Goal: Task Accomplishment & Management: Manage account settings

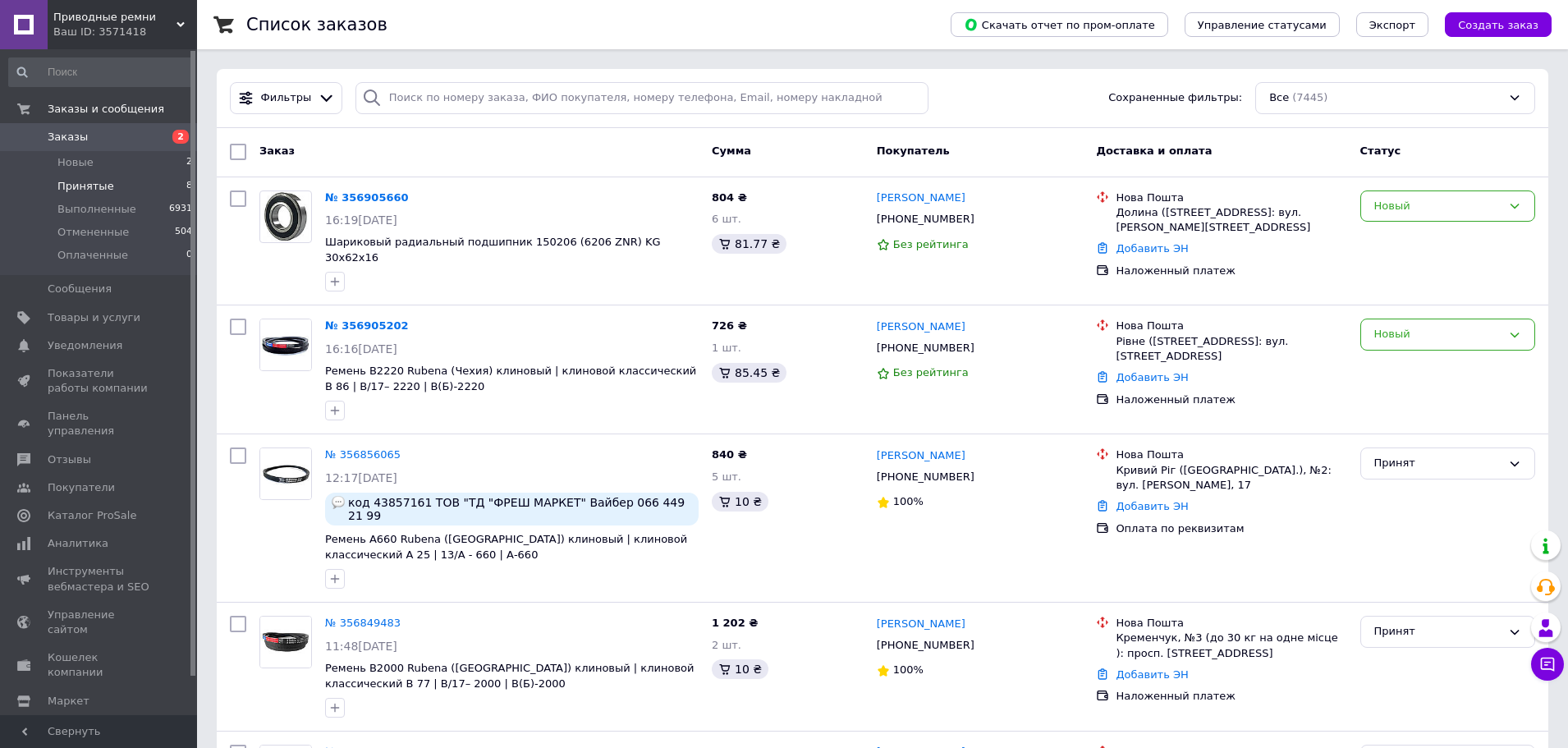
click at [149, 187] on li "Принятые 8" at bounding box center [100, 187] width 202 height 23
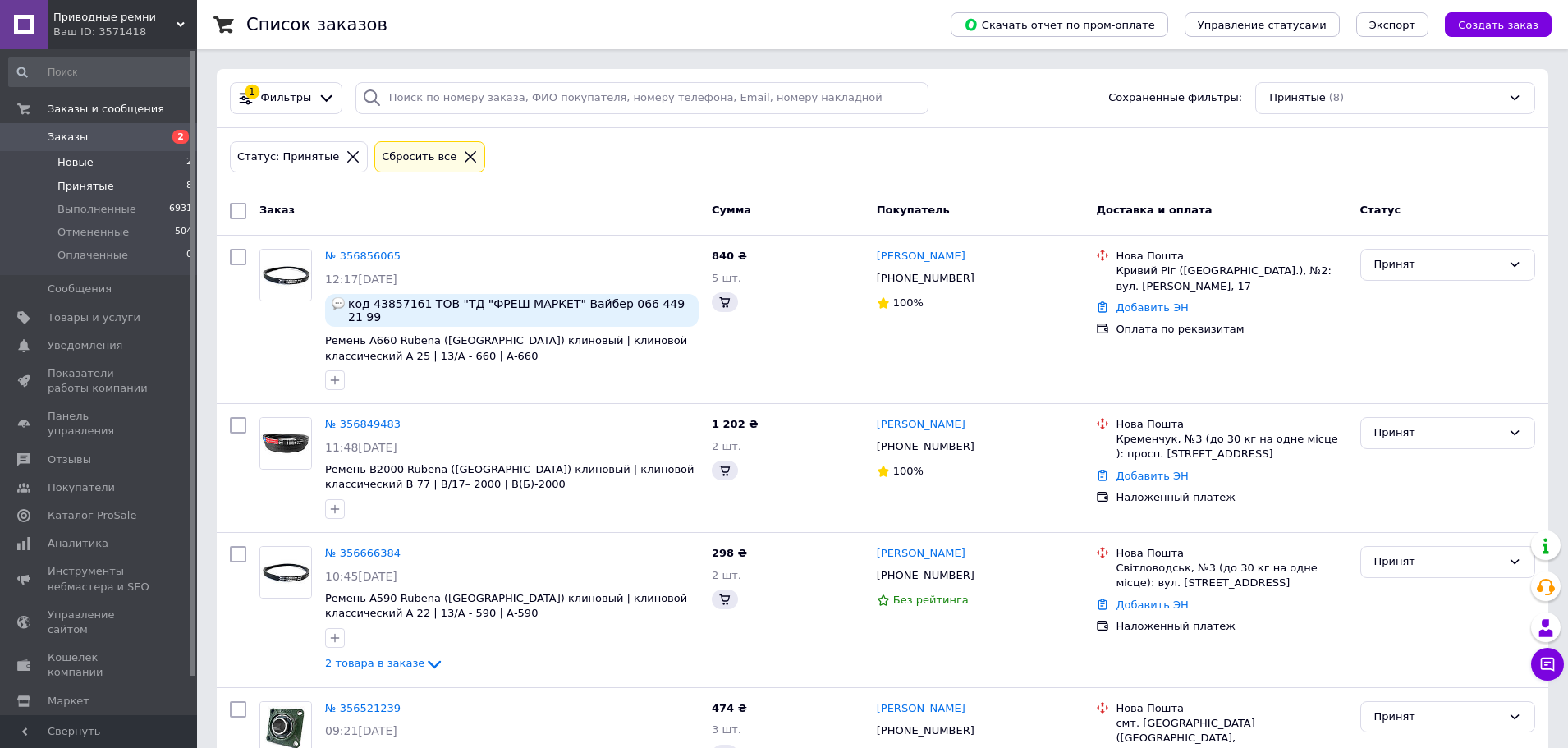
click at [85, 163] on span "Новые" at bounding box center [76, 163] width 36 height 15
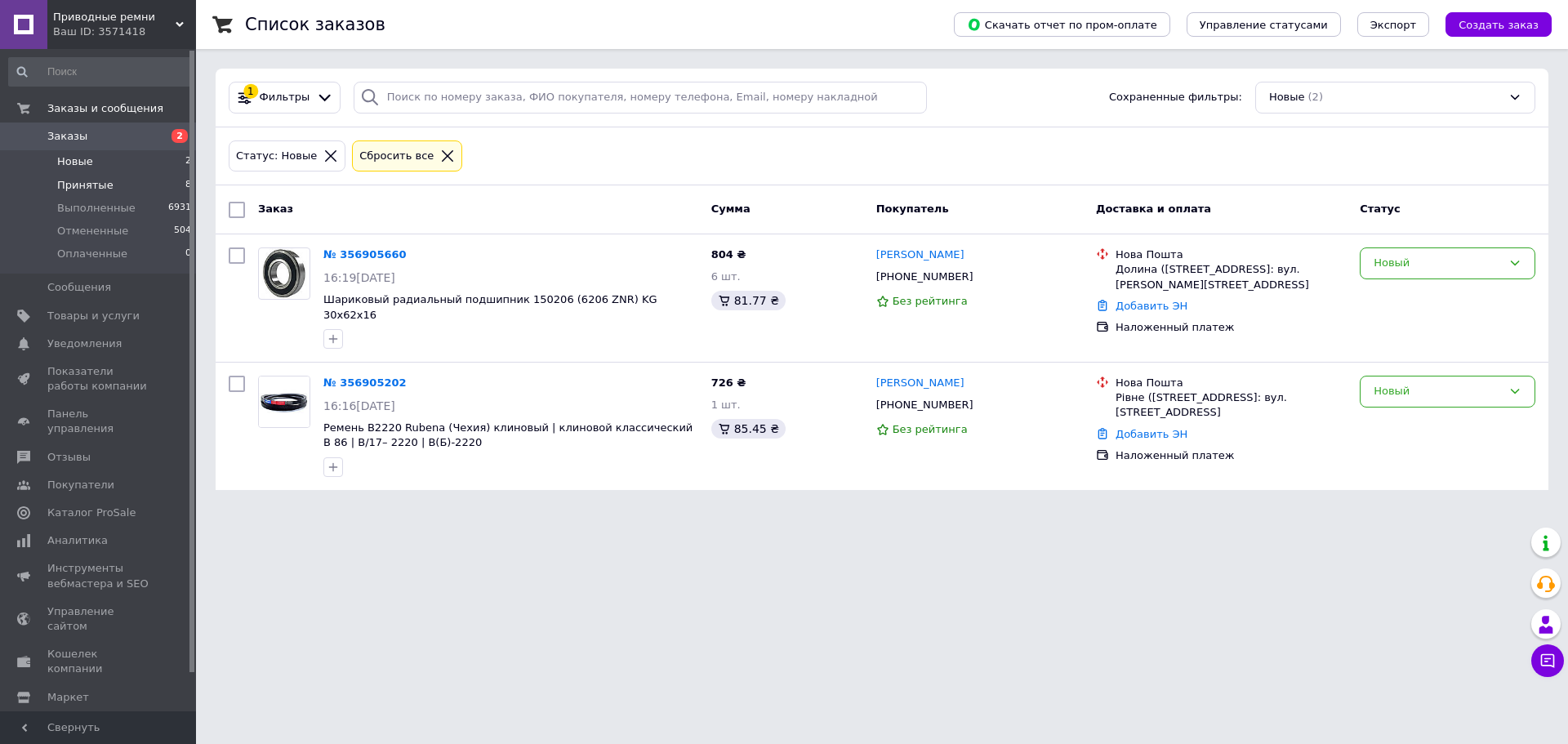
click at [120, 177] on li "Принятые 8" at bounding box center [100, 186] width 201 height 23
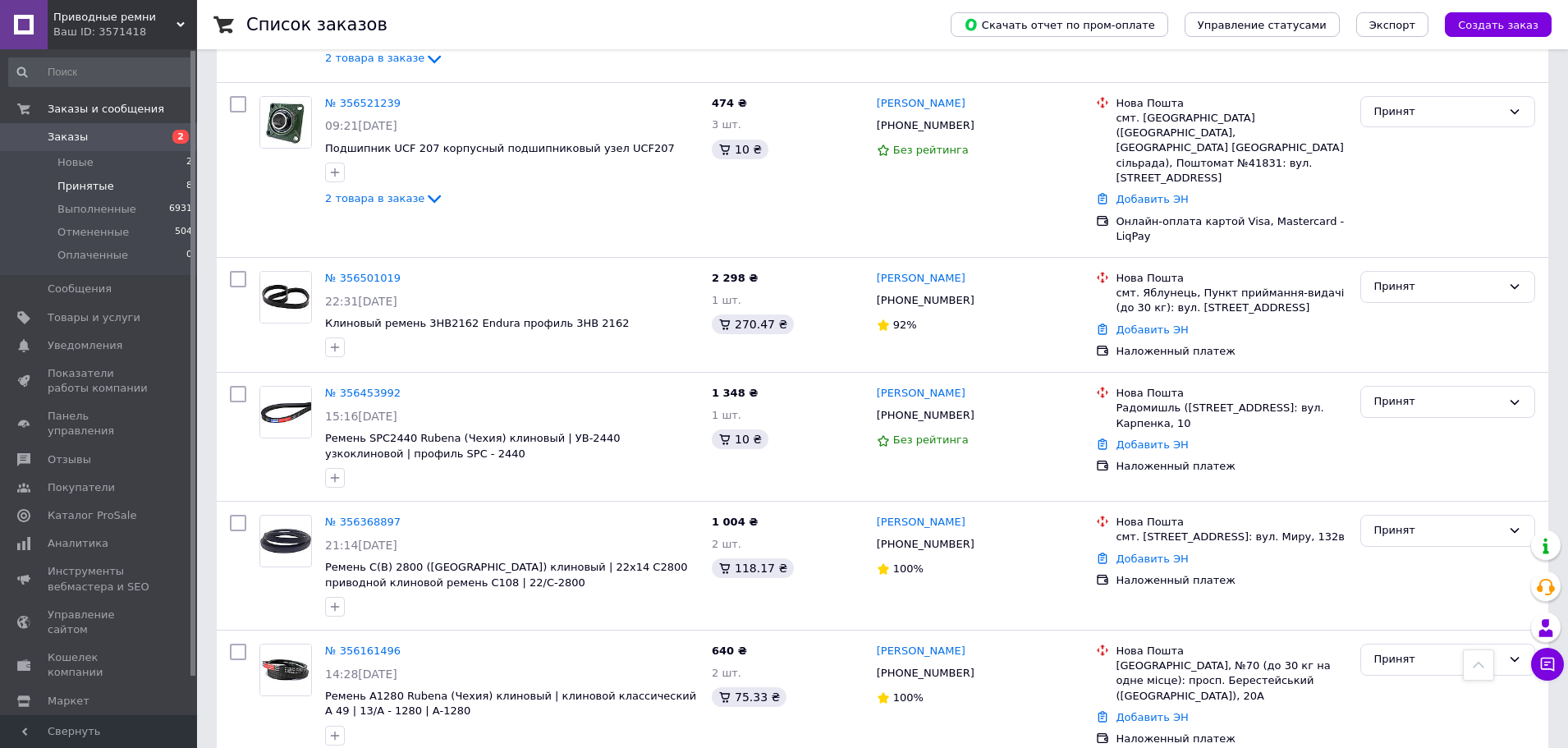
scroll to position [606, 0]
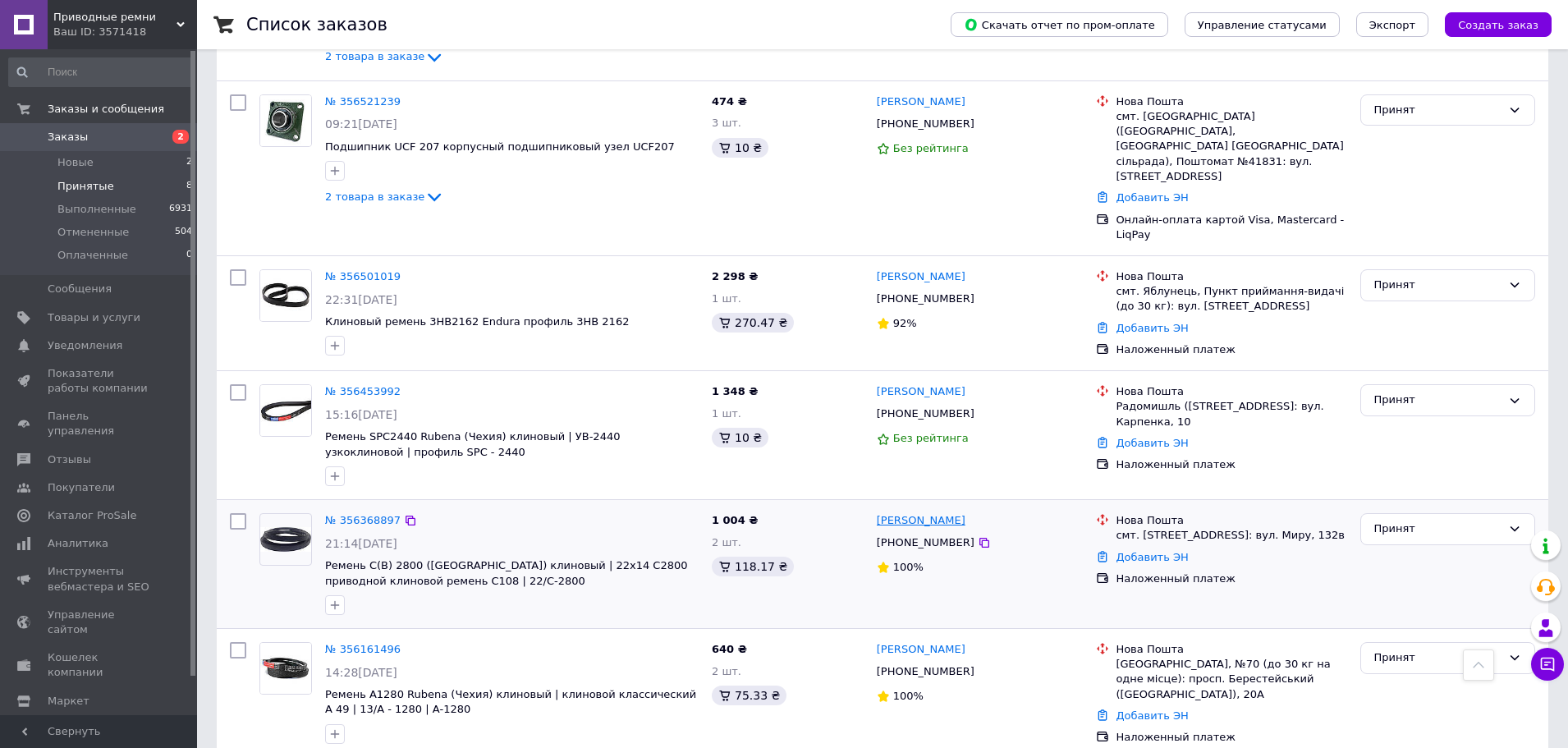
drag, startPoint x: 973, startPoint y: 495, endPoint x: 880, endPoint y: 495, distance: 93.0
click at [880, 511] on div "[PERSON_NAME]" at bounding box center [981, 521] width 210 height 19
copy link "[PERSON_NAME]"
click at [978, 536] on icon at bounding box center [984, 543] width 13 height 13
drag, startPoint x: 324, startPoint y: 533, endPoint x: 442, endPoint y: 525, distance: 118.3
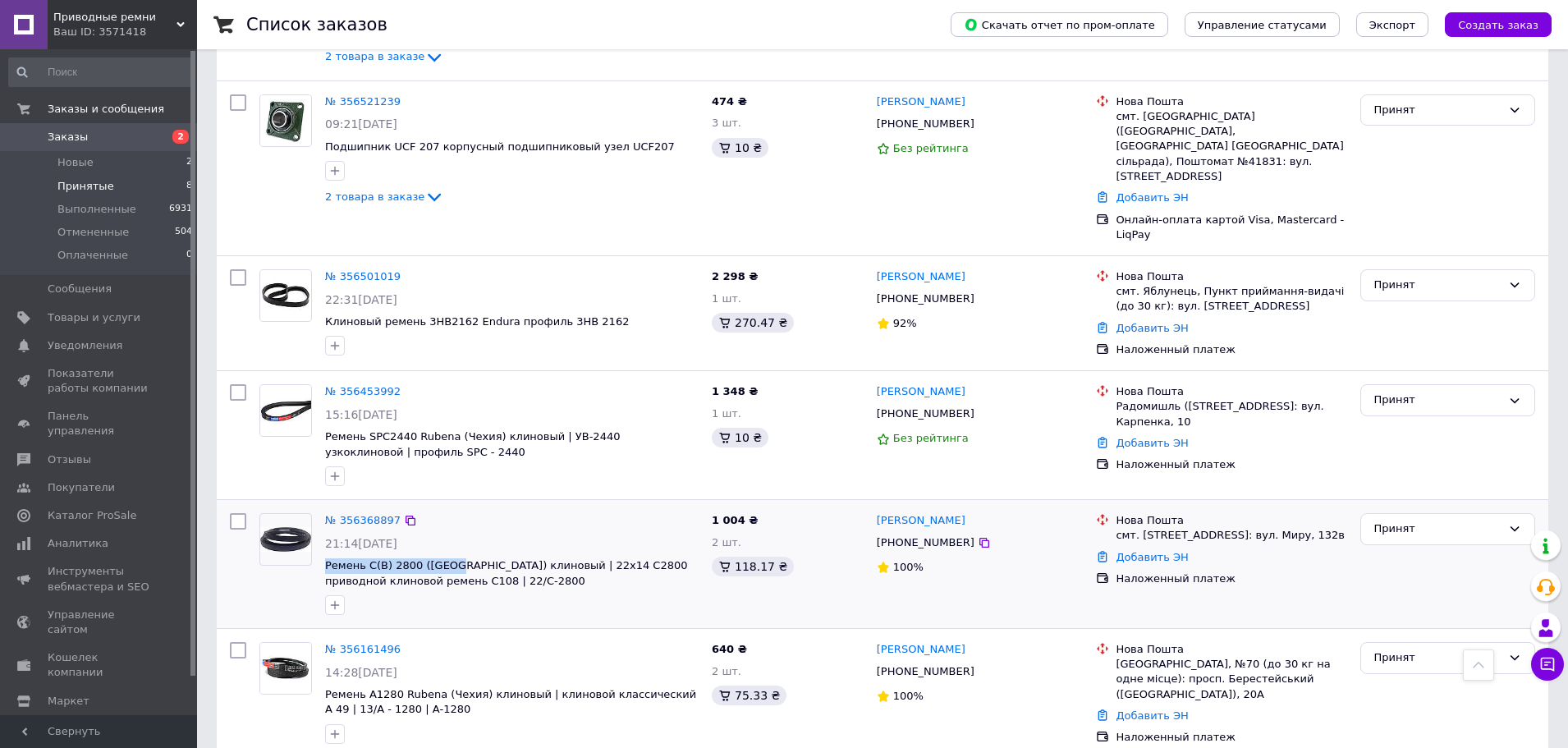
click at [442, 525] on div "№ 356368897 21:14, 08.08.2025 Ремень С(В) 2800 (Китай) клиновый | 22х14 C2800 п…" at bounding box center [512, 563] width 387 height 115
copy span "Ремень С(В) 2800 (Китай"
drag, startPoint x: 1118, startPoint y: 506, endPoint x: 1188, endPoint y: 508, distance: 70.0
click at [1188, 527] on div "смт. [STREET_ADDRESS]: вул. Миру, 132в" at bounding box center [1232, 535] width 231 height 15
click at [1217, 527] on div "смт. [STREET_ADDRESS]: вул. Миру, 132в" at bounding box center [1232, 535] width 231 height 15
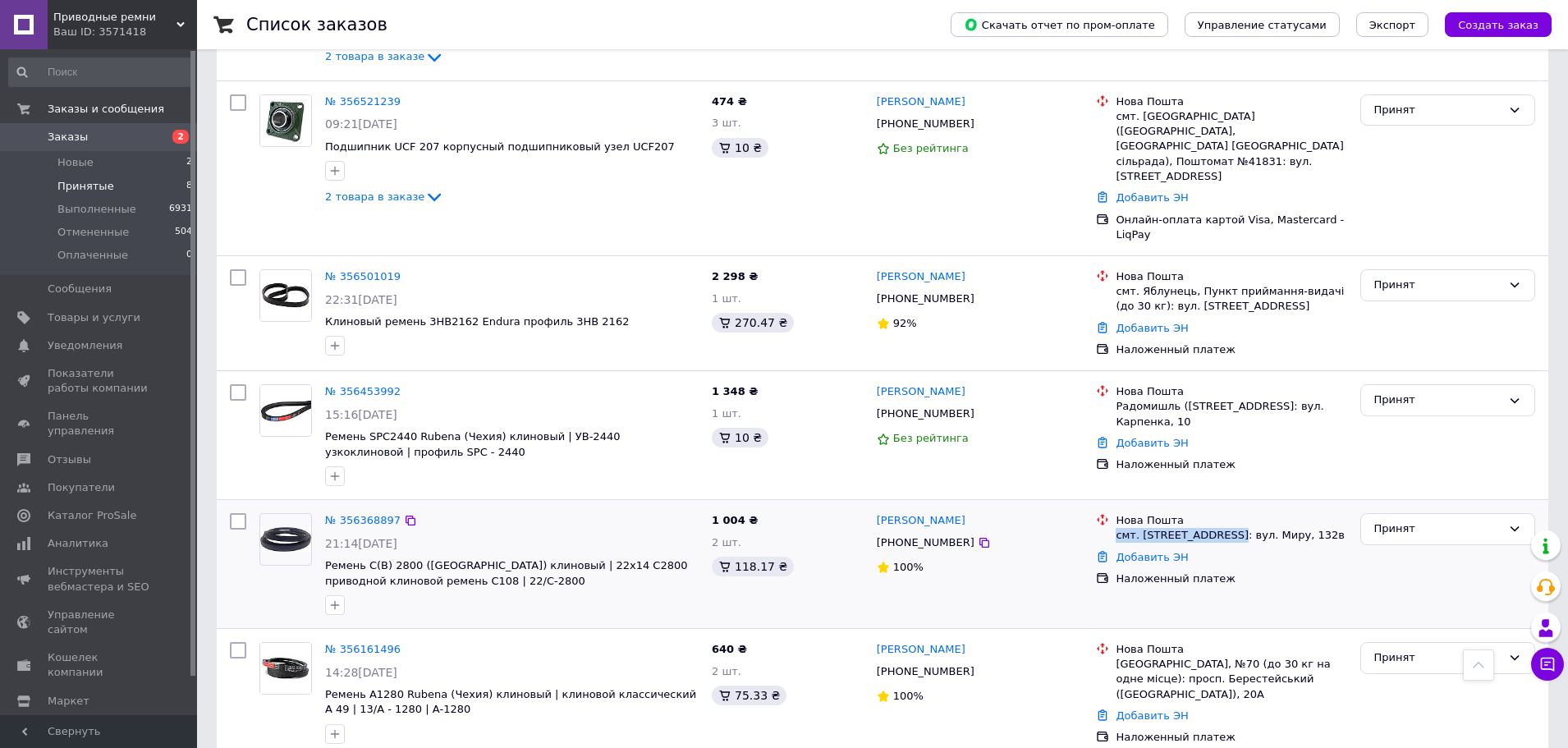
drag, startPoint x: 1116, startPoint y: 506, endPoint x: 1226, endPoint y: 505, distance: 110.0
click at [1226, 527] on div "смт. [STREET_ADDRESS]: вул. Миру, 132в" at bounding box center [1232, 535] width 231 height 15
copy div "смт. Краснокутськ, №1"
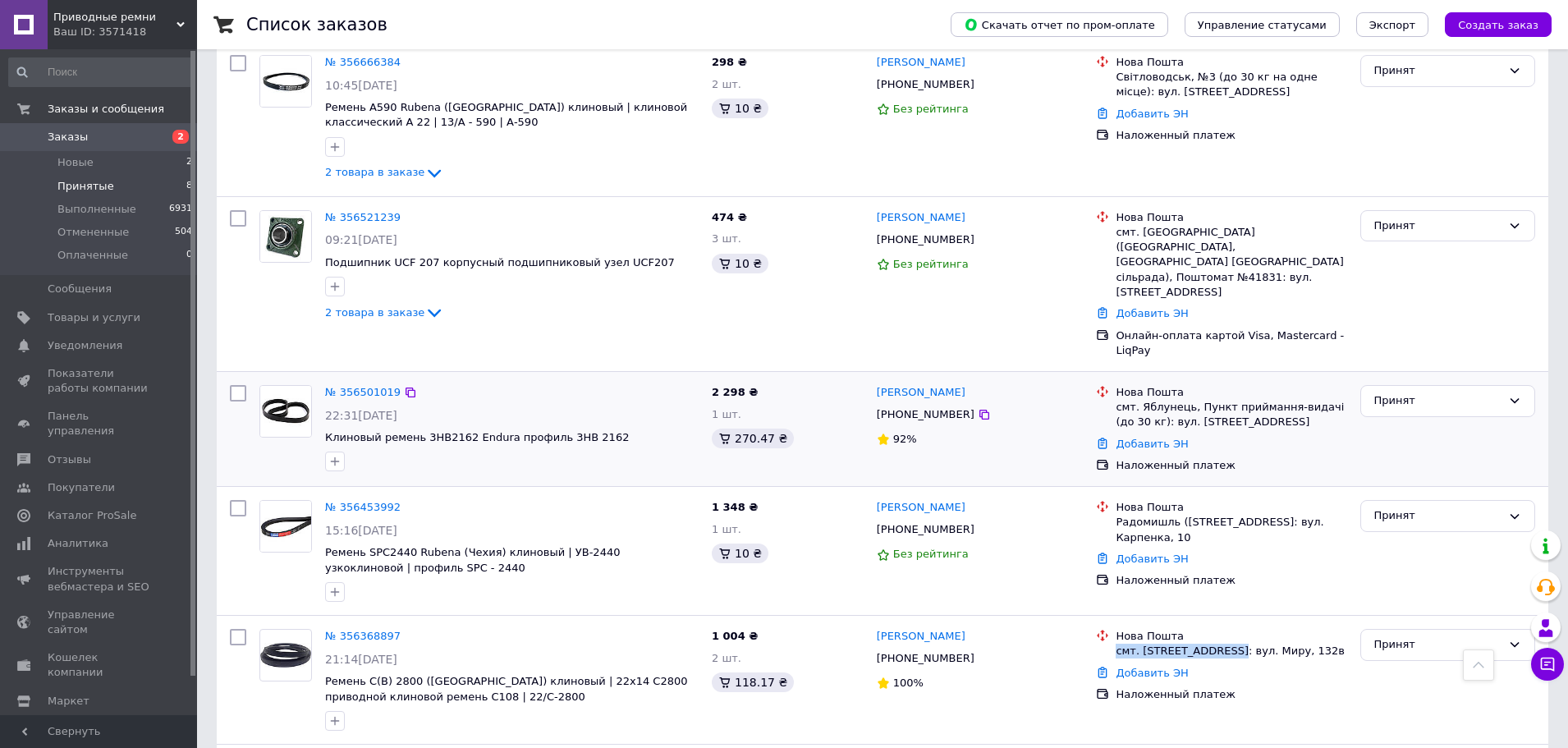
scroll to position [442, 0]
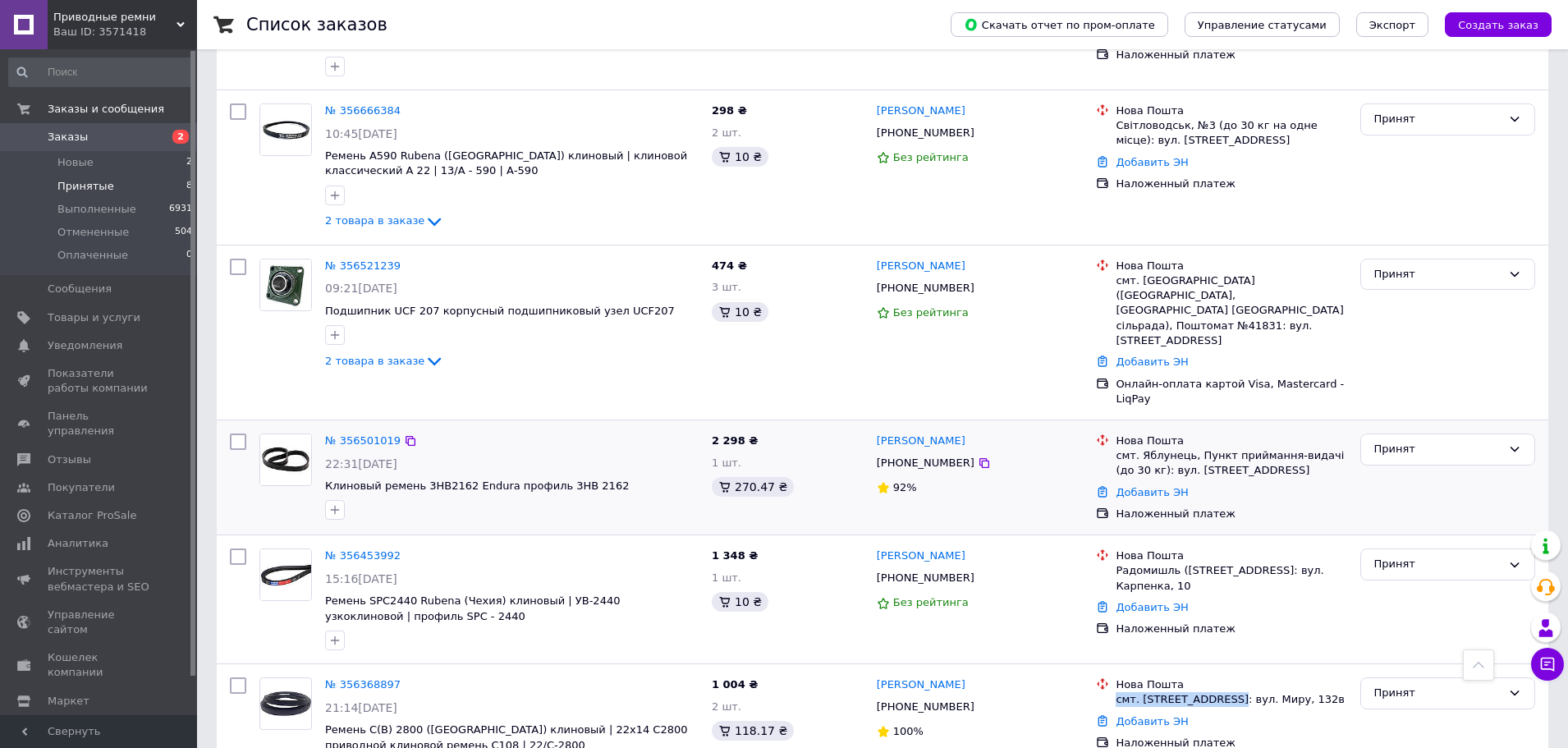
drag, startPoint x: 1011, startPoint y: 404, endPoint x: 908, endPoint y: 423, distance: 104.7
click at [879, 432] on div "[PERSON_NAME]" at bounding box center [981, 441] width 210 height 19
copy link "[PERSON_NAME]"
click at [978, 456] on icon at bounding box center [984, 463] width 13 height 13
drag, startPoint x: 323, startPoint y: 448, endPoint x: 495, endPoint y: 449, distance: 172.0
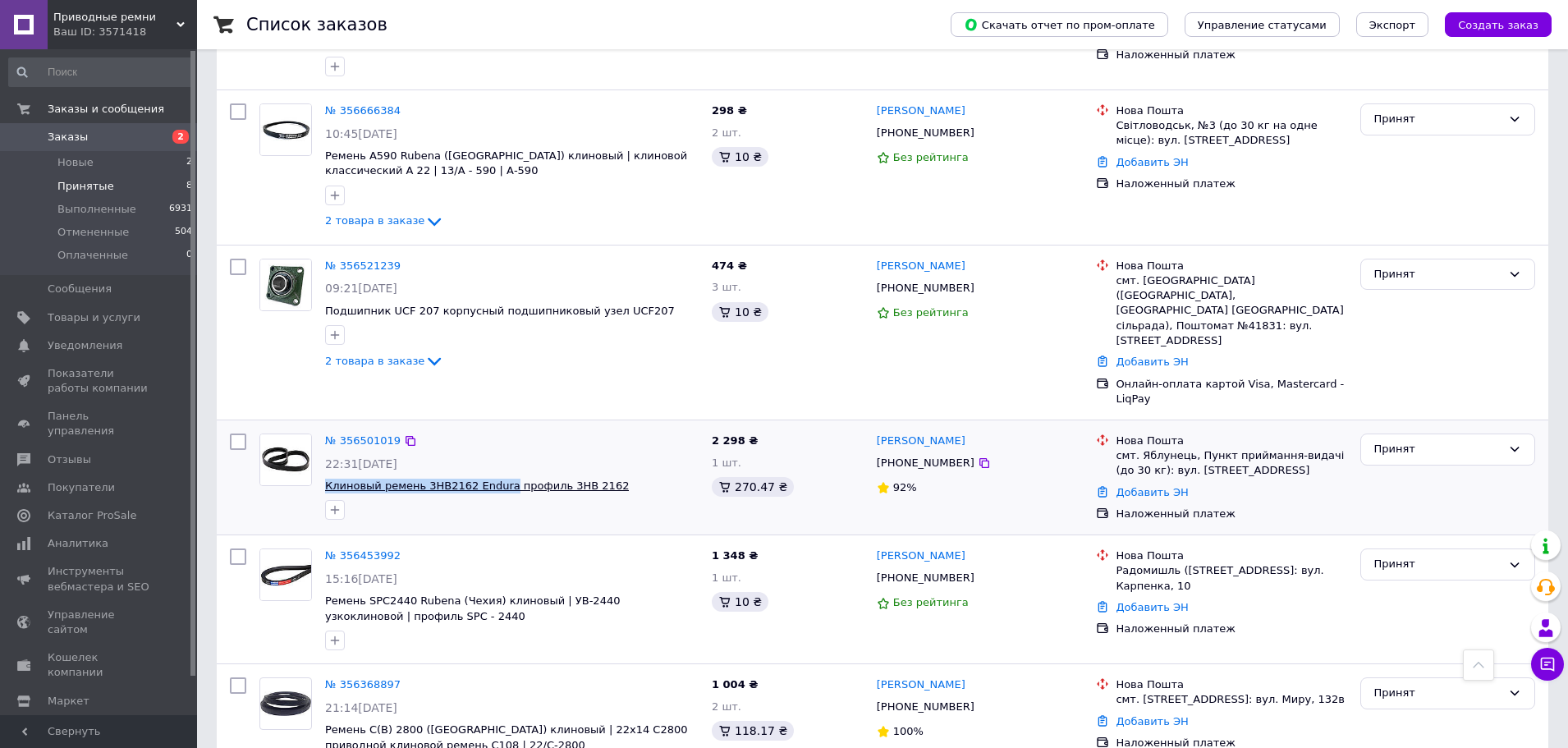
click at [495, 449] on div "№ 356501019 22:31, 09.08.2025 Клиновый ремень 3HB2162 Endura профиль 3НВ 2162" at bounding box center [512, 476] width 387 height 99
copy span "Клиновый ремень 3HB2162 Endura"
drag, startPoint x: 1117, startPoint y: 427, endPoint x: 1184, endPoint y: 426, distance: 67.0
click at [1184, 448] on div "смт. Яблунець, Пункт приймання-видачі (до 30 кг): вул. [STREET_ADDRESS]" at bounding box center [1232, 462] width 231 height 29
copy div "смт. Яблунець"
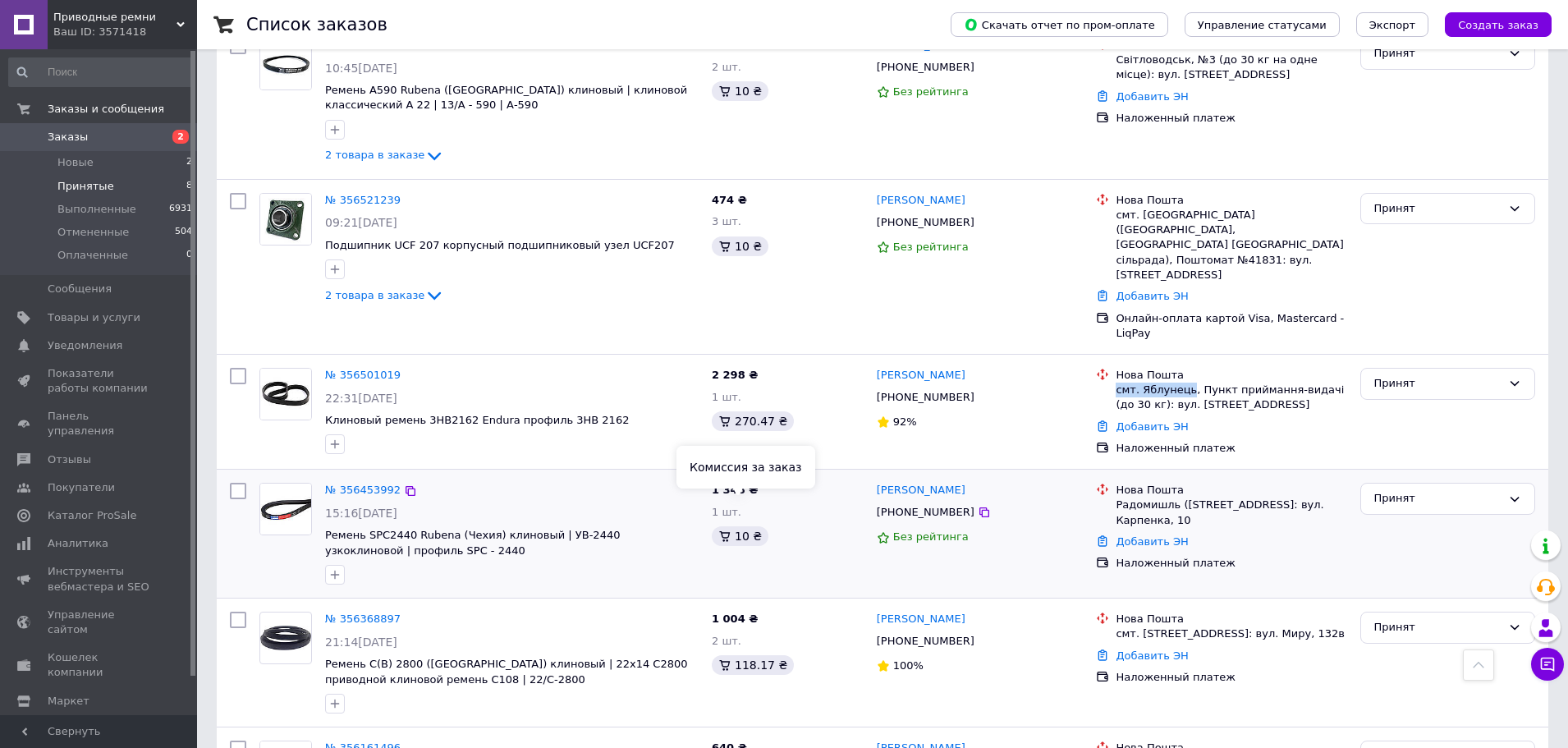
scroll to position [360, 0]
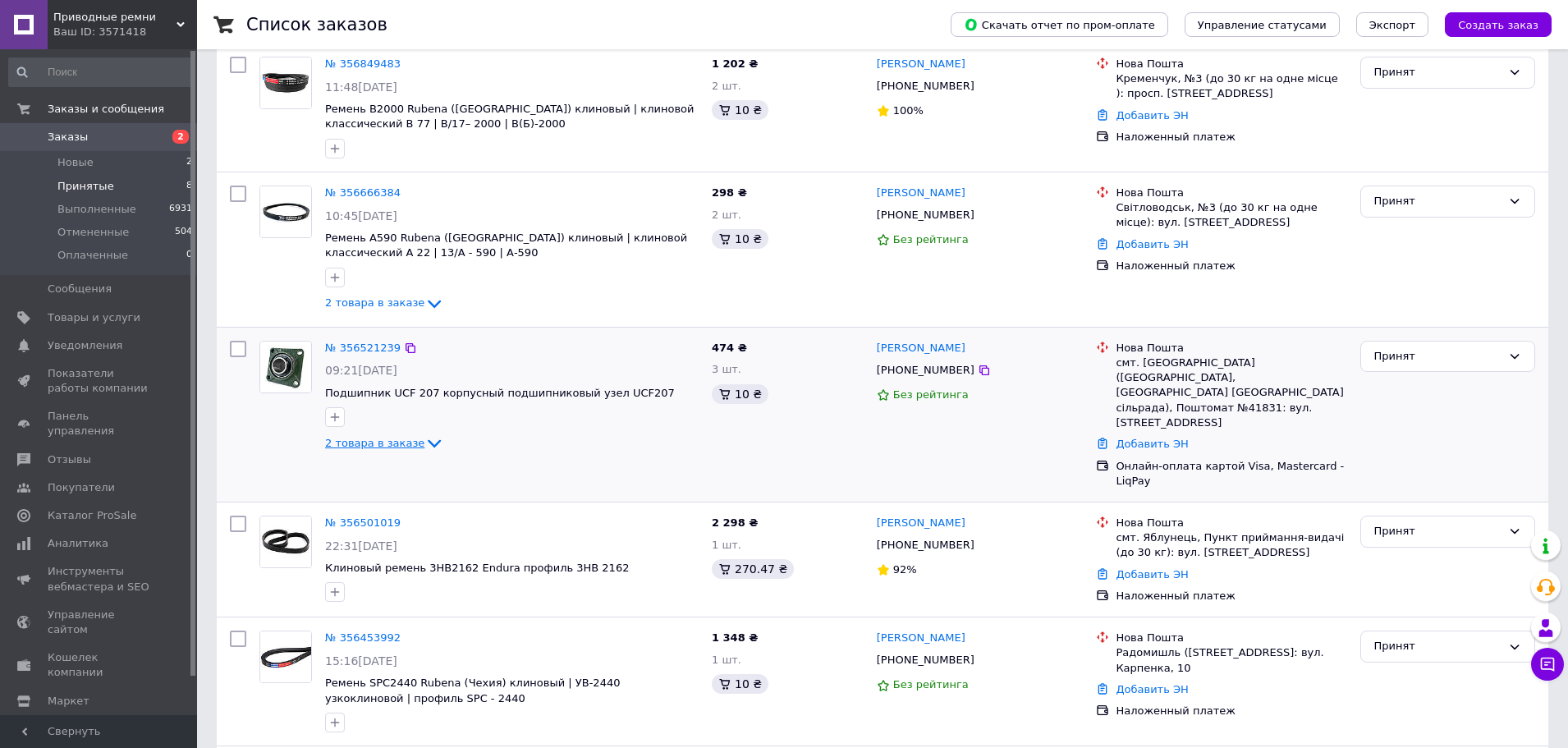
click at [402, 436] on span "2 товара в заказе" at bounding box center [374, 442] width 99 height 12
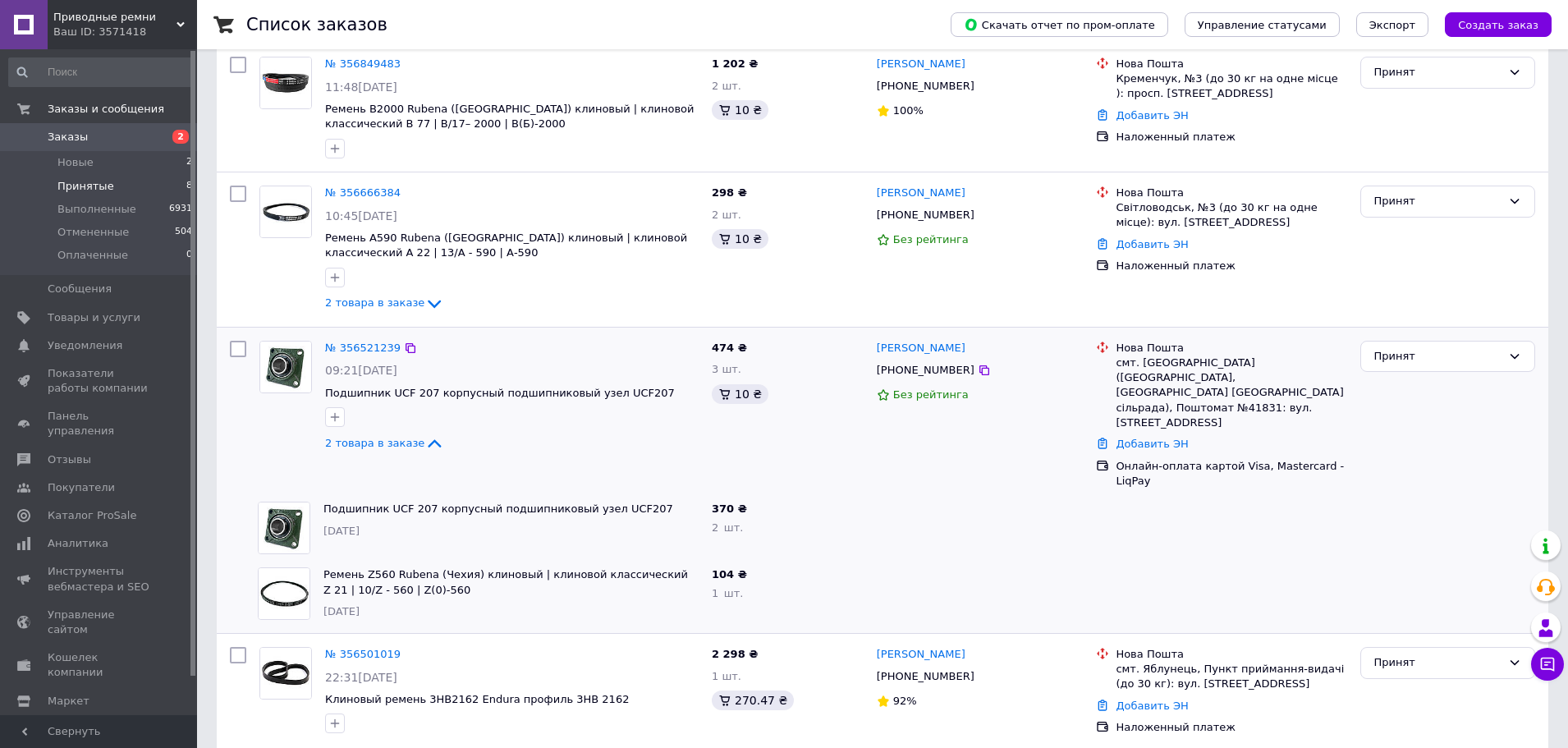
drag, startPoint x: 992, startPoint y: 330, endPoint x: 874, endPoint y: 339, distance: 118.3
click at [875, 339] on div "[PERSON_NAME]" at bounding box center [981, 348] width 210 height 19
copy link "[PERSON_NAME]"
click at [978, 364] on icon at bounding box center [984, 370] width 13 height 13
drag, startPoint x: 1118, startPoint y: 351, endPoint x: 1157, endPoint y: 378, distance: 47.4
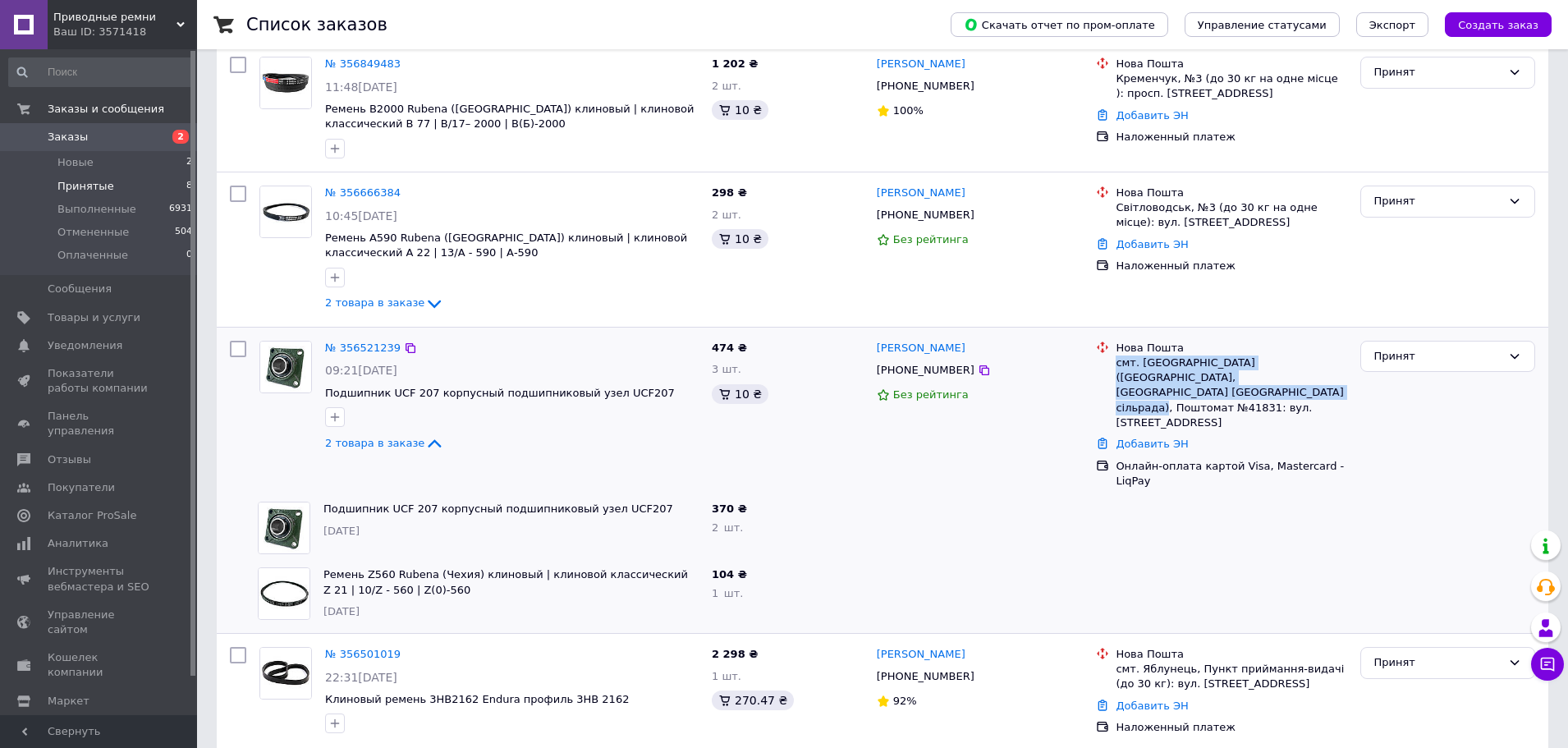
click at [1157, 378] on div "смт. [GEOGRAPHIC_DATA] ([GEOGRAPHIC_DATA], [GEOGRAPHIC_DATA]. [GEOGRAPHIC_DATA]…" at bounding box center [1232, 392] width 231 height 75
copy div "смт. Миколаївка (Одеська обл., Березівський р-н. Миколаївська сільрада), Поштом…"
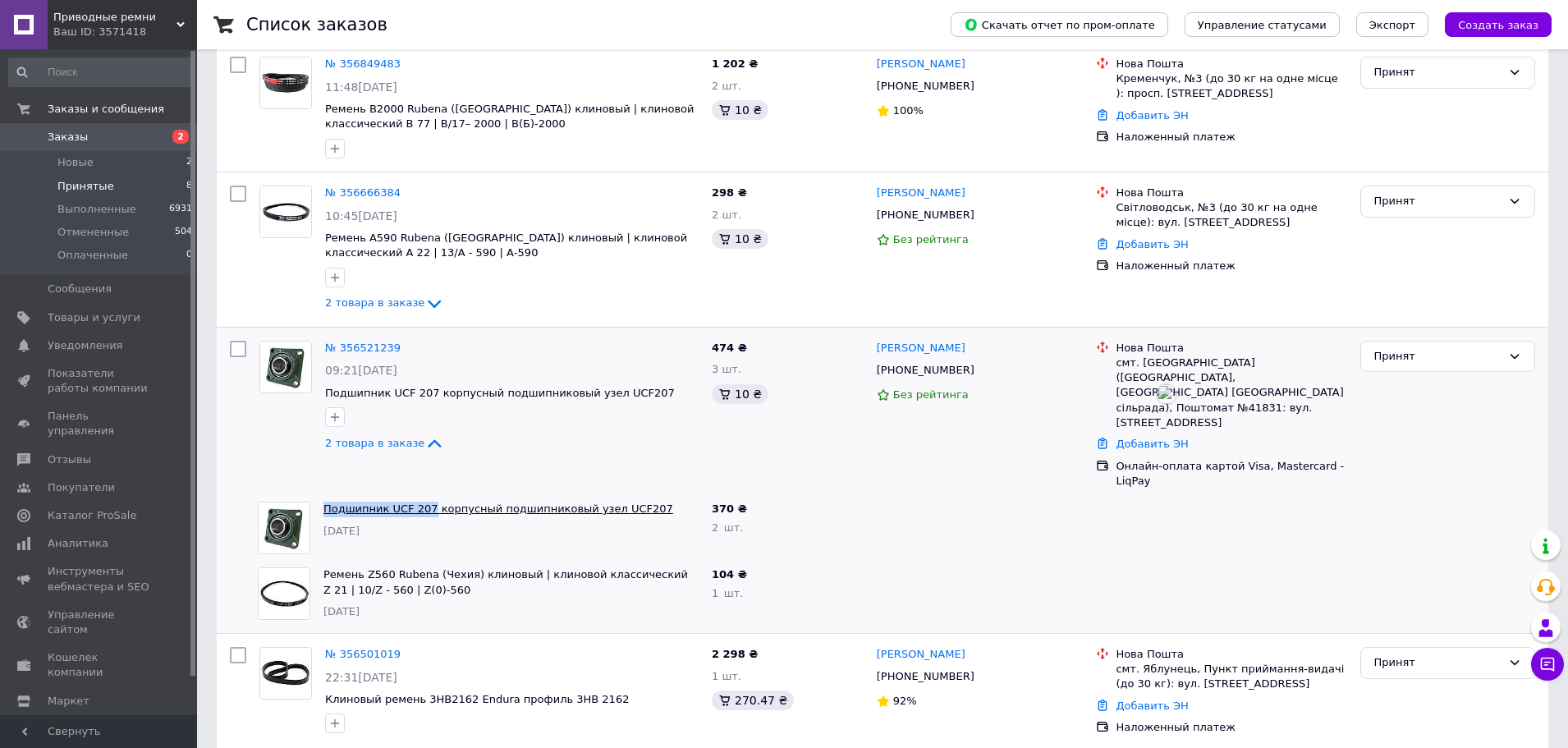
drag, startPoint x: 323, startPoint y: 478, endPoint x: 422, endPoint y: 475, distance: 99.0
click at [422, 495] on div "Подшипник UCF 207 корпусный подшипниковый узел UCF207 AD01038" at bounding box center [512, 527] width 388 height 65
copy link "Подшипник UCF 207"
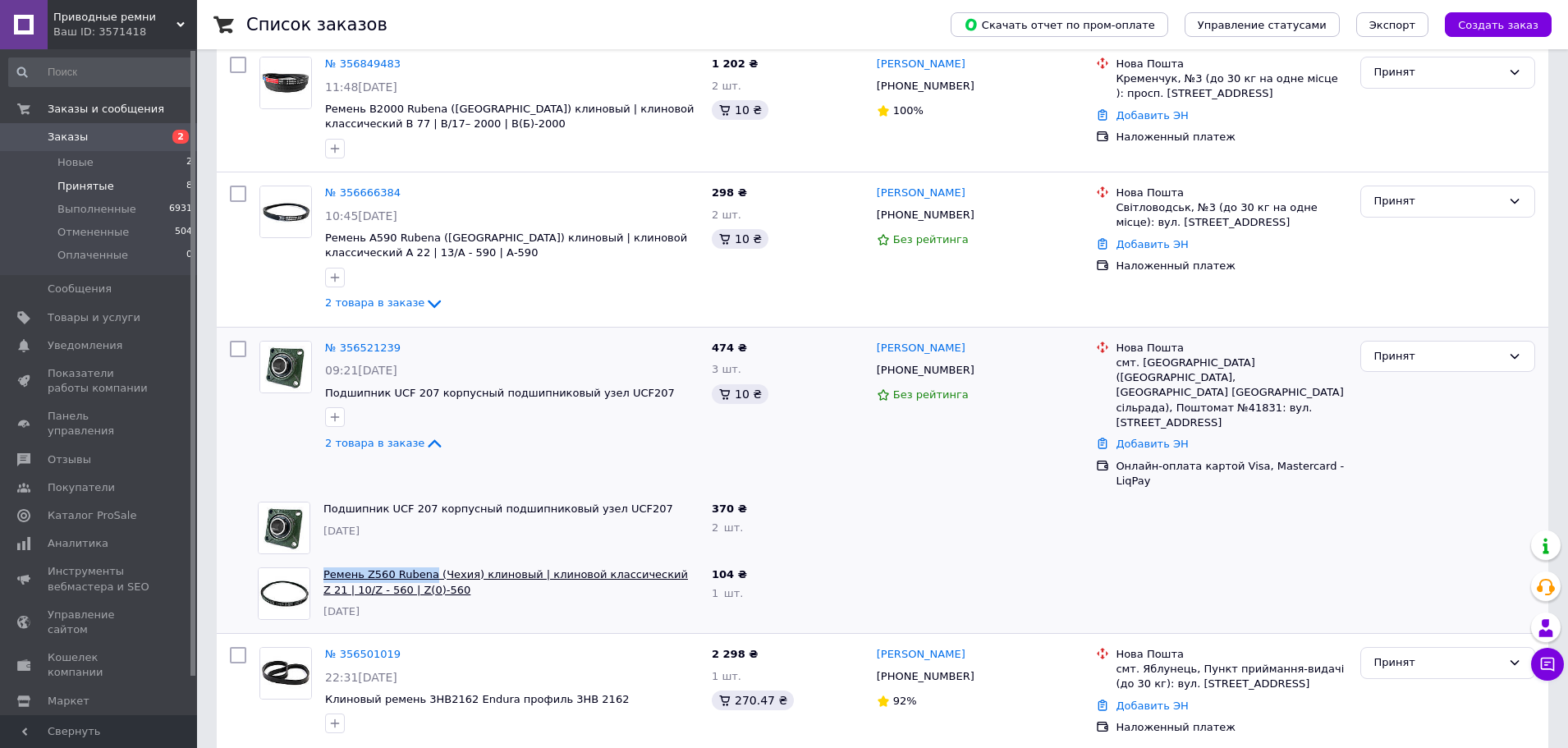
drag, startPoint x: 321, startPoint y: 545, endPoint x: 424, endPoint y: 539, distance: 103.2
click at [424, 561] on div "Ремень Z560 Rubena (Чехия) клиновый | клиновой классический Z 21 | 10/Z - 560 |…" at bounding box center [512, 593] width 388 height 65
copy link "Ремень Z560 Rubena"
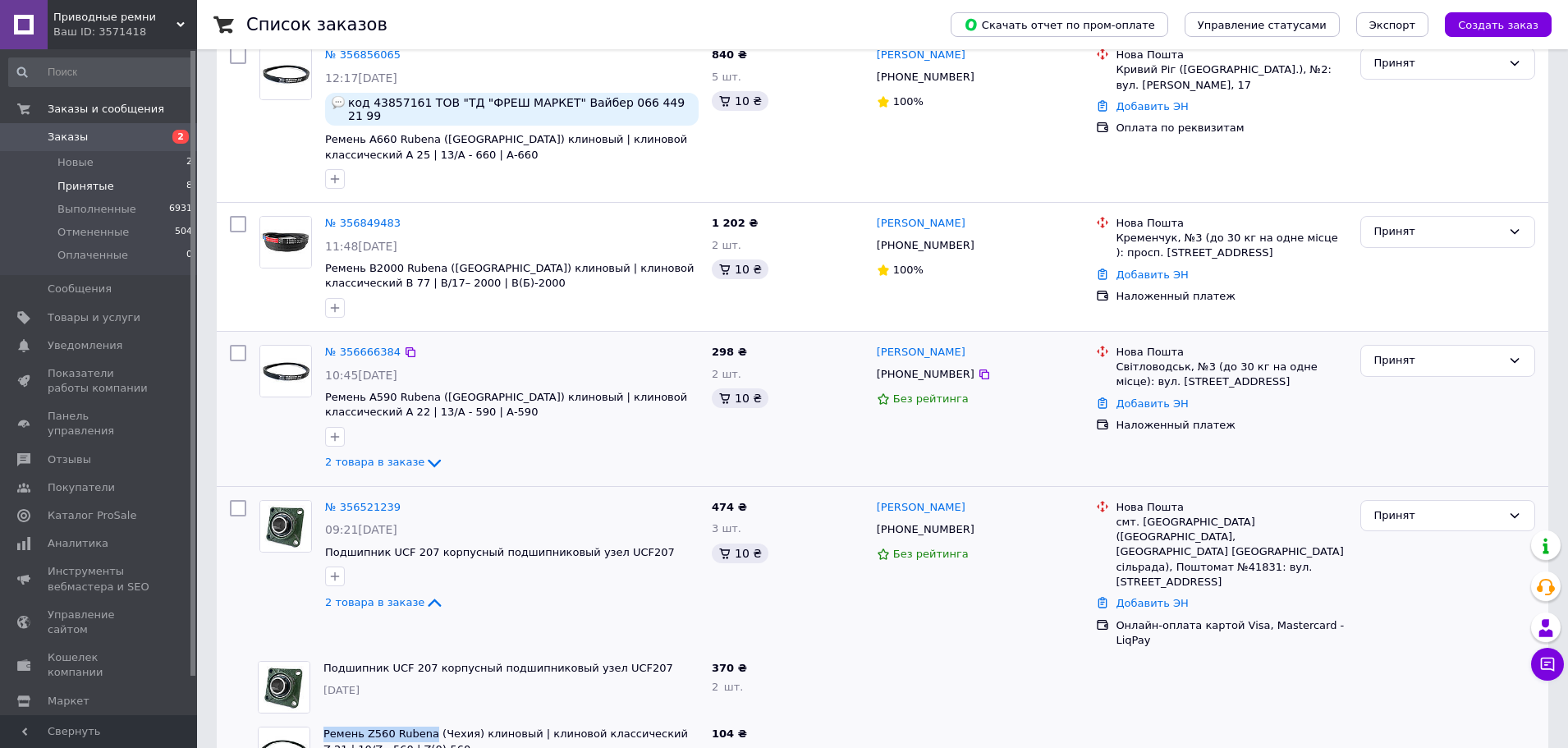
scroll to position [196, 0]
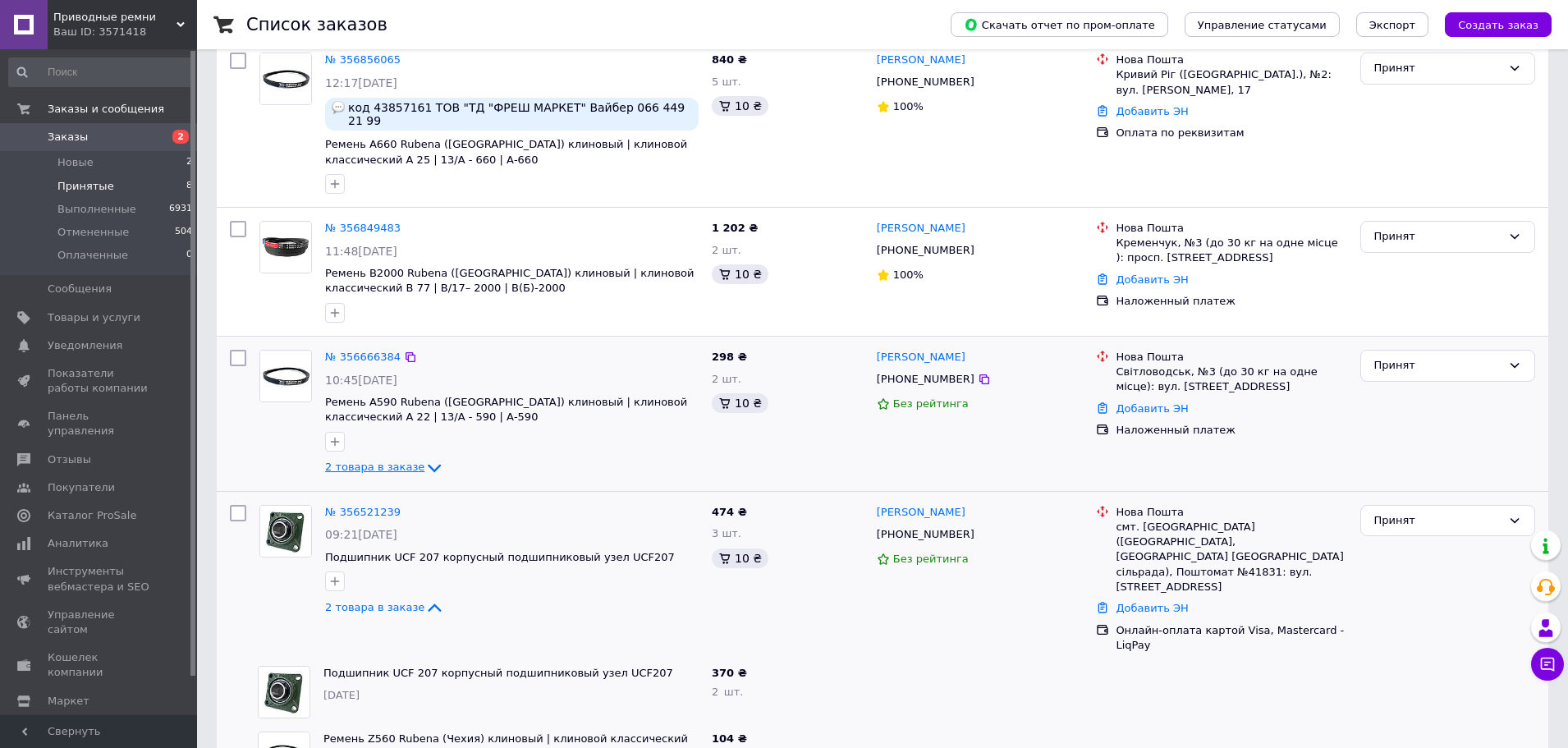
click at [391, 461] on span "2 товара в заказе" at bounding box center [374, 467] width 99 height 12
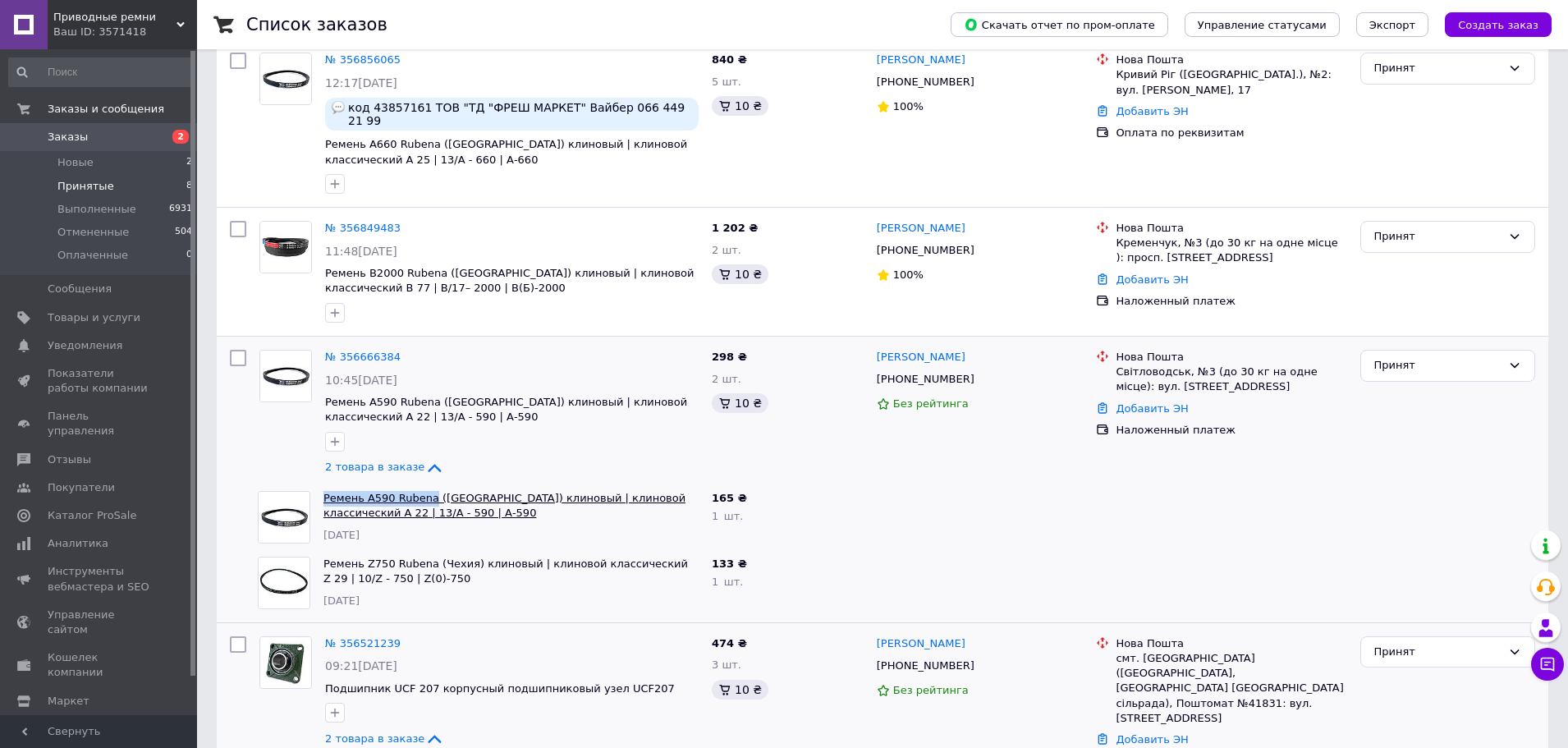
drag, startPoint x: 317, startPoint y: 480, endPoint x: 423, endPoint y: 484, distance: 106.1
click at [423, 484] on div "Ремень A590 Rubena (Чехия) клиновый | клиновой классический A 22 | 13/A - 590 |…" at bounding box center [512, 516] width 388 height 65
drag, startPoint x: 323, startPoint y: 548, endPoint x: 424, endPoint y: 548, distance: 101.0
click at [424, 550] on div "Ремень Z750 Rubena (Чехия) клиновый | клиновой классический Z 29 | 10/Z - 750 |…" at bounding box center [512, 582] width 388 height 65
drag, startPoint x: 1116, startPoint y: 360, endPoint x: 1201, endPoint y: 356, distance: 85.1
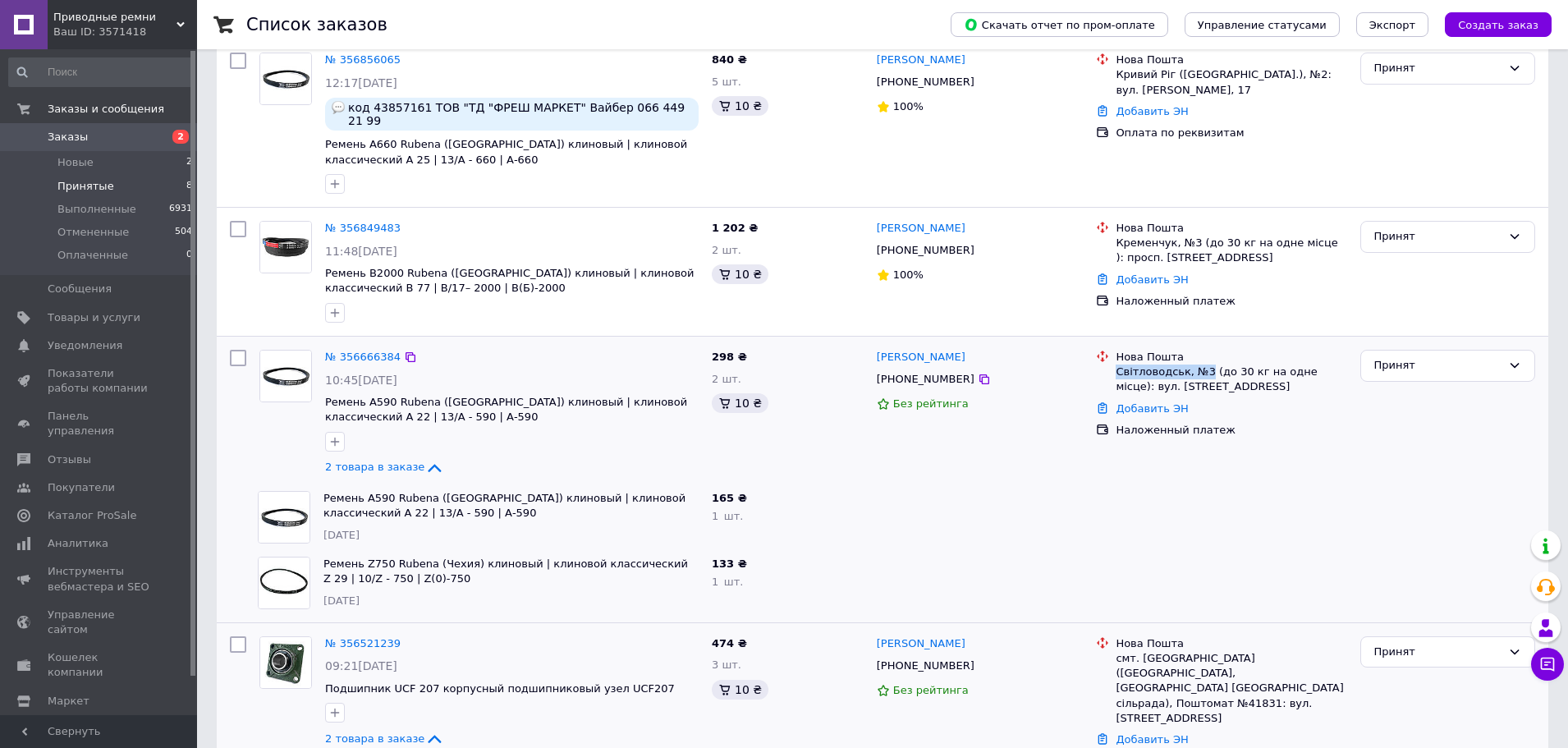
click at [1201, 365] on div "Світловодськ, №3 (до 30 кг на одне місце): вул. [STREET_ADDRESS]" at bounding box center [1232, 379] width 231 height 29
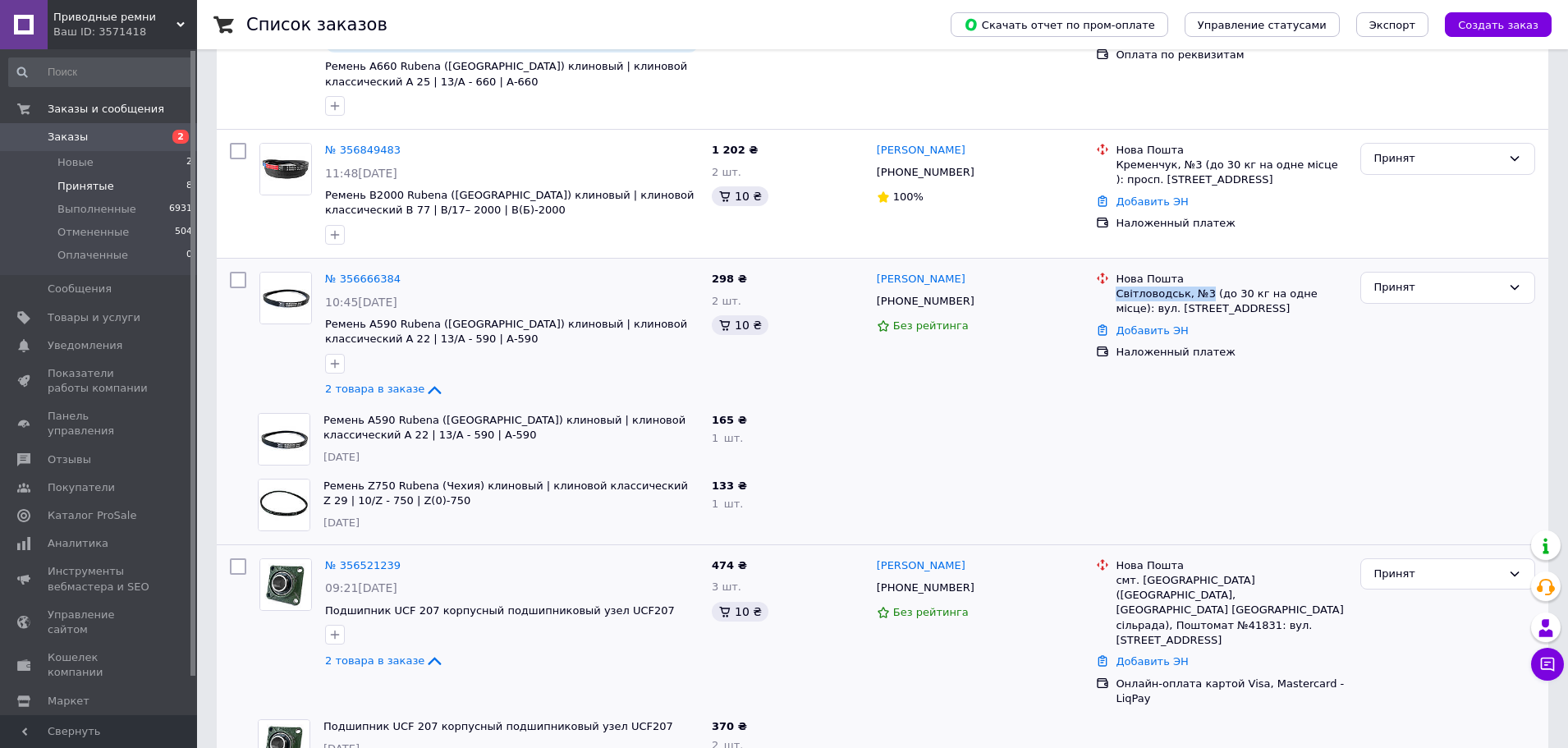
scroll to position [278, 0]
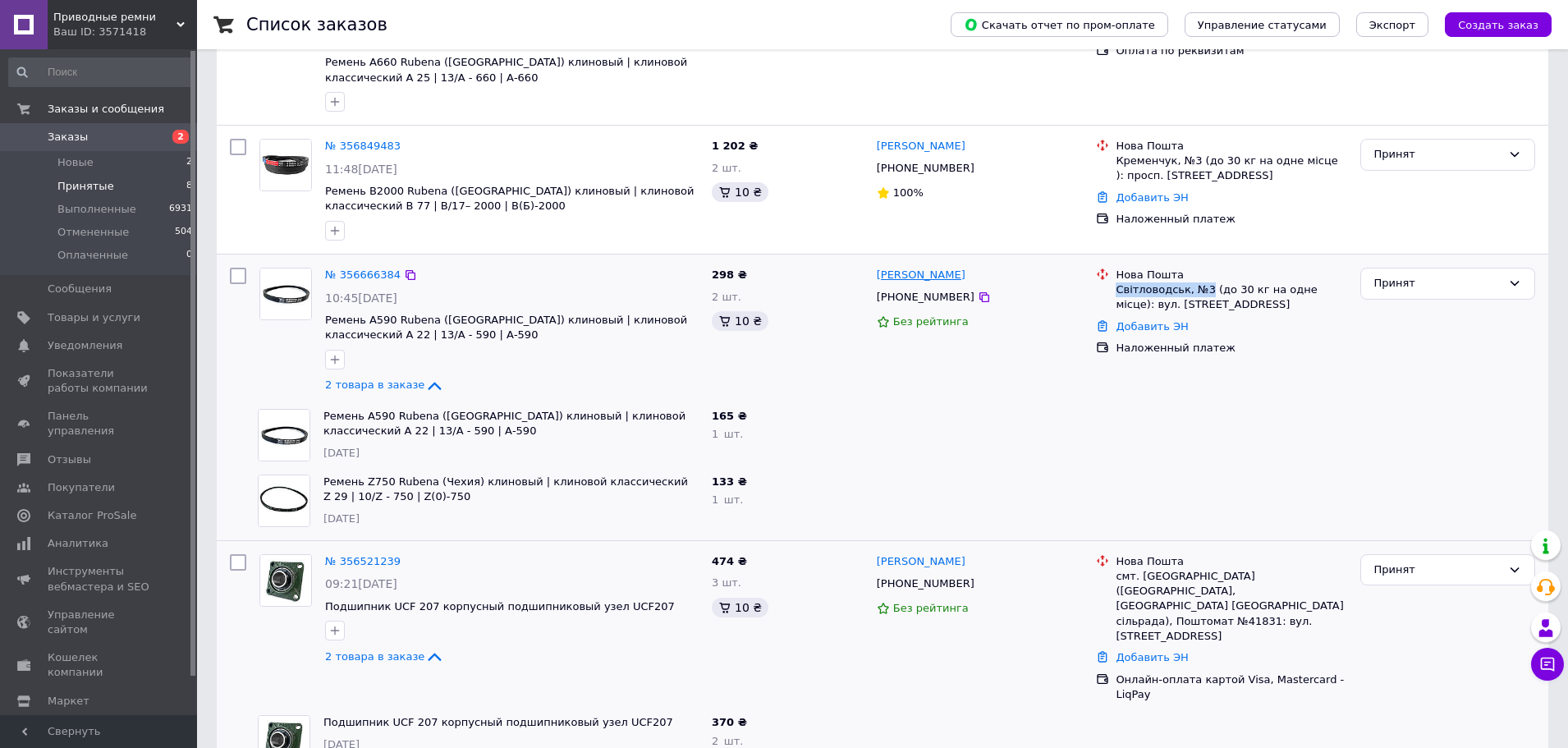
drag, startPoint x: 1013, startPoint y: 256, endPoint x: 878, endPoint y: 266, distance: 135.4
click at [878, 266] on div "[PERSON_NAME]" at bounding box center [981, 276] width 210 height 19
click at [978, 291] on icon at bounding box center [984, 297] width 13 height 13
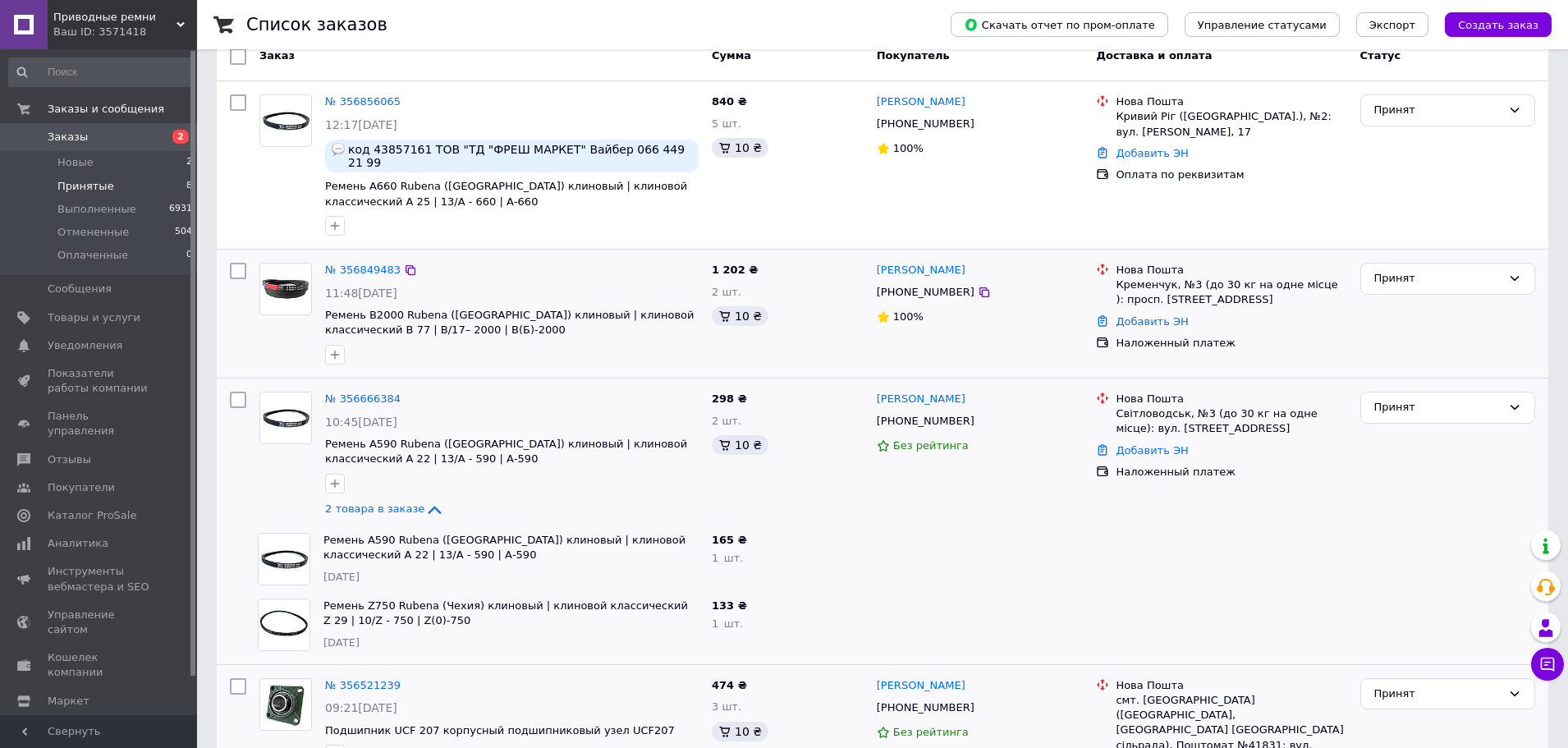
scroll to position [114, 0]
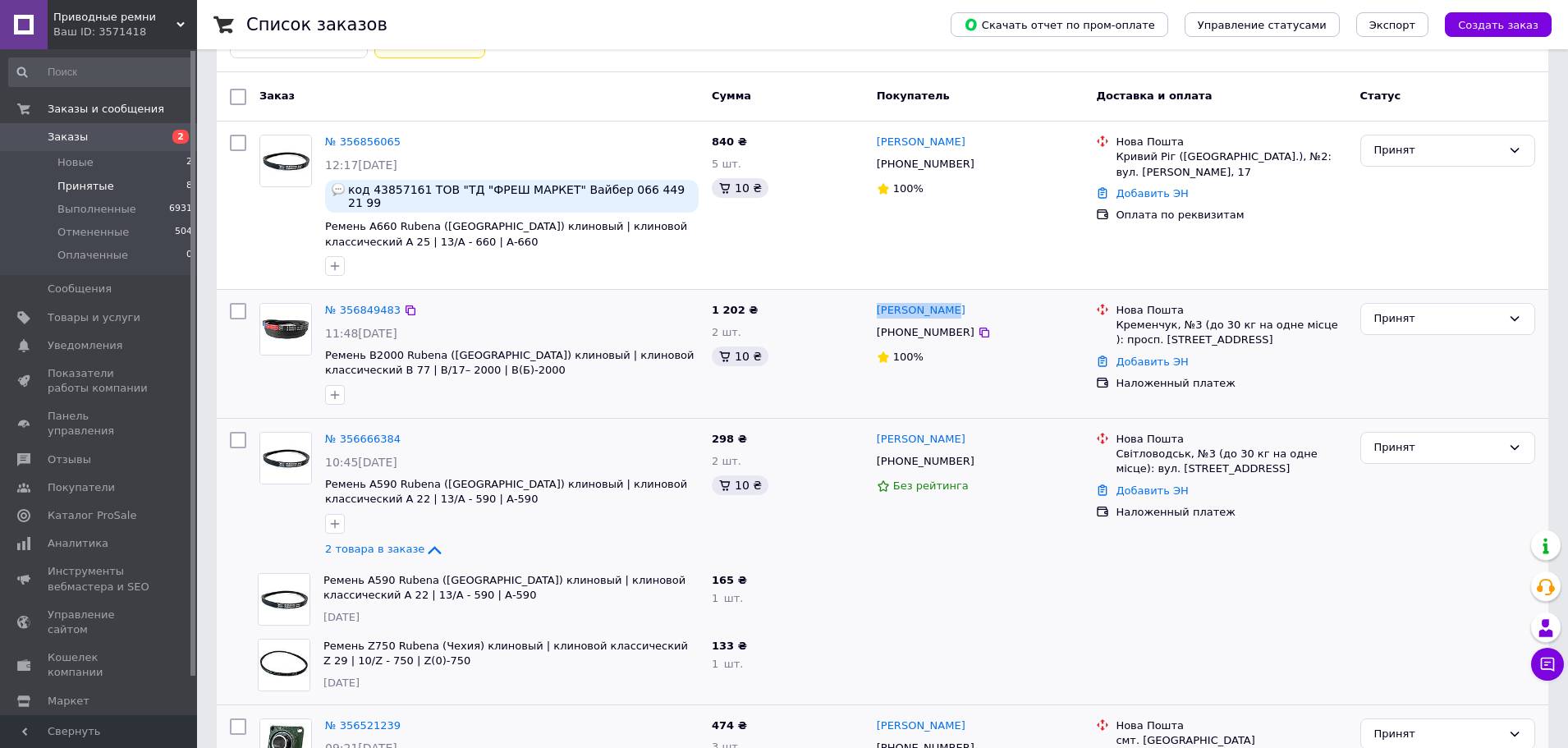
drag, startPoint x: 968, startPoint y: 293, endPoint x: 873, endPoint y: 295, distance: 95.0
click at [873, 296] on div "Денис Марчук +380989875652 100%" at bounding box center [981, 353] width 220 height 115
click at [978, 326] on icon at bounding box center [984, 332] width 13 height 13
drag, startPoint x: 322, startPoint y: 339, endPoint x: 431, endPoint y: 334, distance: 109.1
click at [431, 334] on div "№ 356849483 11:48, 12.08.2025 Ремень B2000 Rubena (Чехия) клиновый | клиновой к…" at bounding box center [512, 353] width 387 height 115
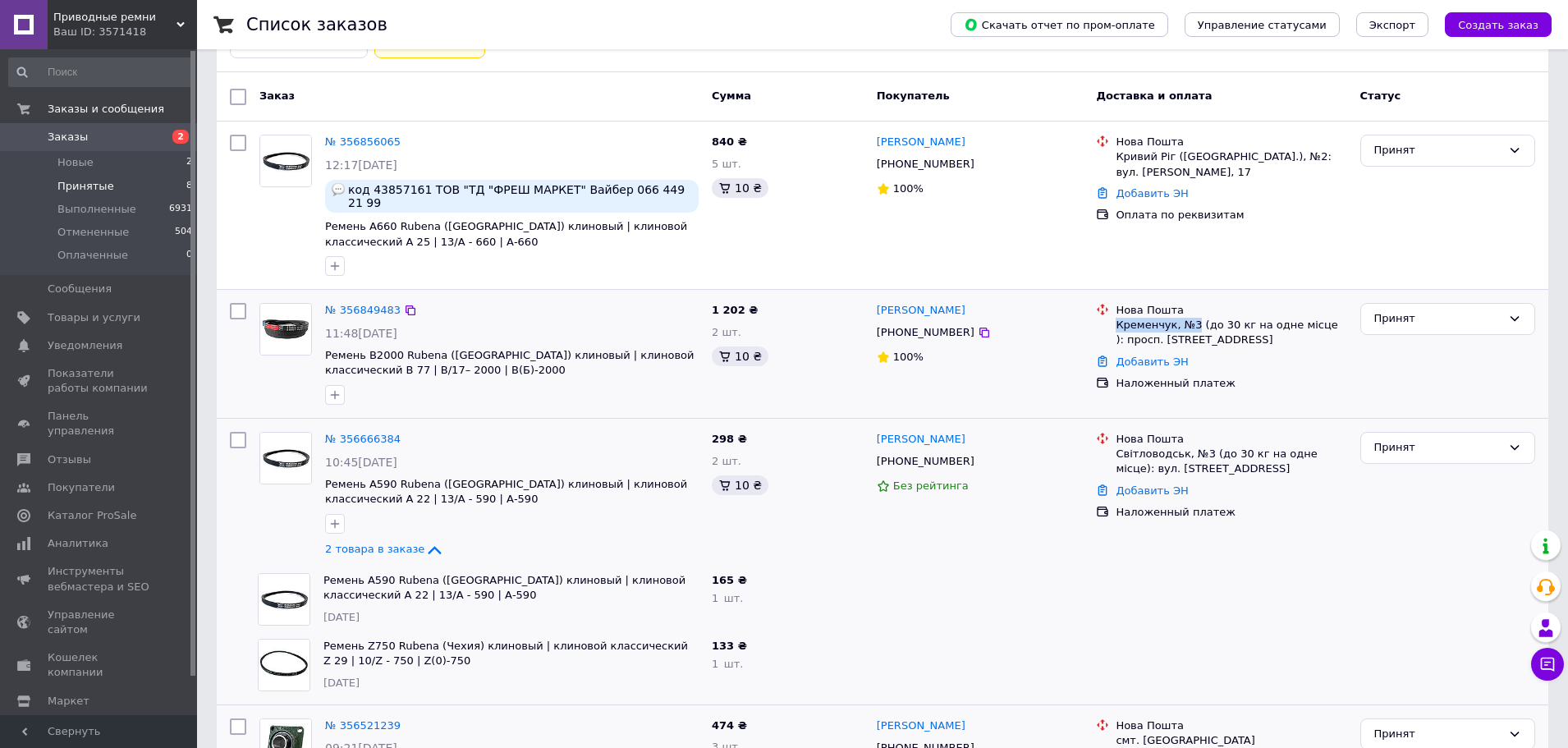
drag, startPoint x: 1118, startPoint y: 317, endPoint x: 1191, endPoint y: 307, distance: 73.7
click at [1191, 317] on div "Кременчук, №3 (до 30 кг на одне місце ): просп. [STREET_ADDRESS]" at bounding box center [1232, 331] width 231 height 29
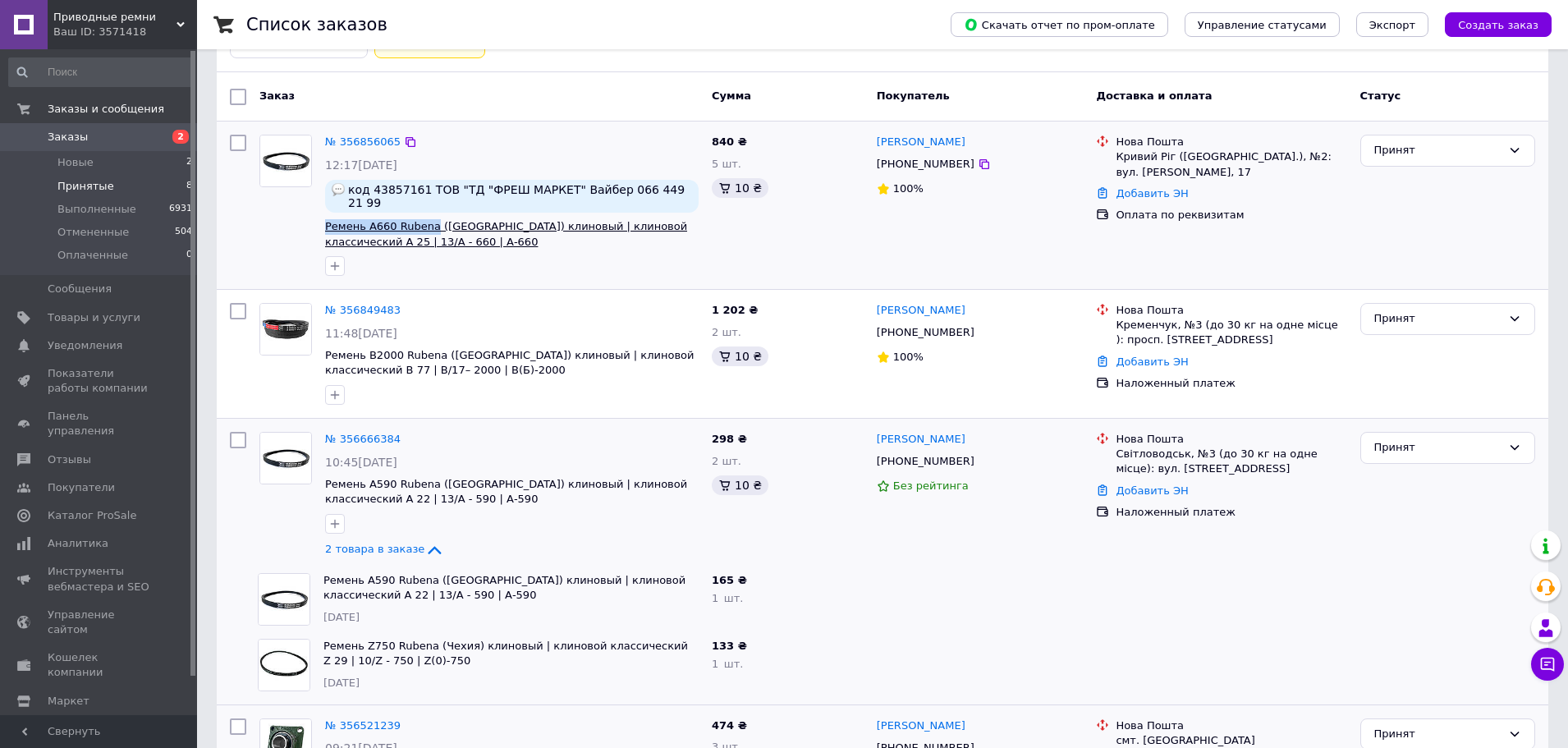
drag, startPoint x: 323, startPoint y: 210, endPoint x: 427, endPoint y: 206, distance: 104.1
click at [427, 206] on div "№ 356856065 12:17, 12.08.2025 код 43857161 ТОВ "ТД "ФРЕШ МАРКЕТ" Вайбер 066 449…" at bounding box center [512, 205] width 387 height 154
drag, startPoint x: 1118, startPoint y: 155, endPoint x: 1313, endPoint y: 156, distance: 195.0
click at [1313, 156] on div "Кривий Ріг ([GEOGRAPHIC_DATA].), №2: вул. [PERSON_NAME], 17" at bounding box center [1232, 164] width 231 height 29
drag, startPoint x: 983, startPoint y: 141, endPoint x: 879, endPoint y: 144, distance: 104.0
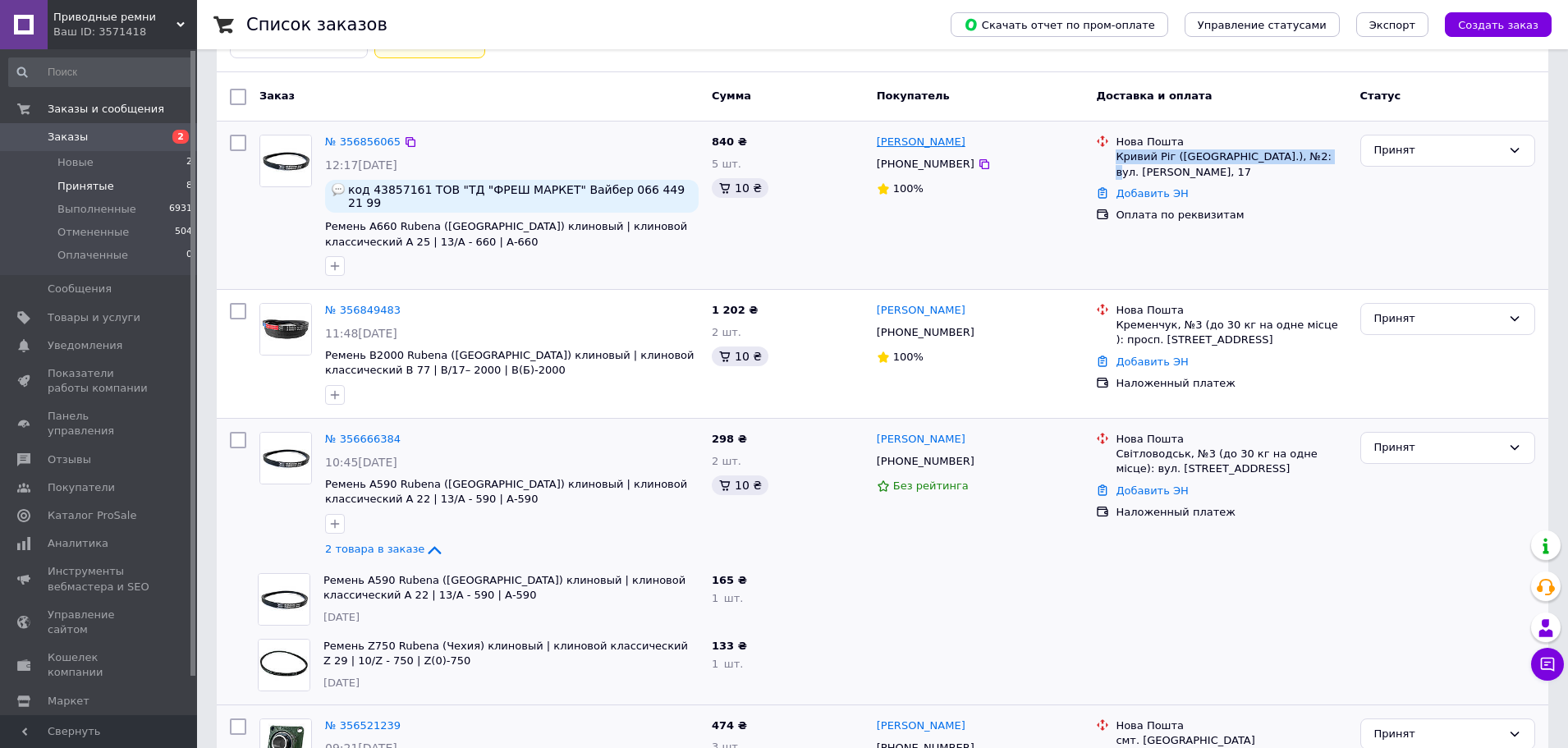
click at [879, 144] on div "[PERSON_NAME]" at bounding box center [981, 142] width 210 height 19
click at [420, 187] on span "код 43857161 ТОВ "ТД "ФРЕШ МАРКЕТ" Вайбер 066 449 21 99" at bounding box center [519, 196] width 344 height 27
drag, startPoint x: 422, startPoint y: 187, endPoint x: 555, endPoint y: 187, distance: 133.0
click at [555, 187] on span "код 43857161 ТОВ "ТД "ФРЕШ МАРКЕТ" Вайбер 066 449 21 99" at bounding box center [519, 196] width 344 height 27
click at [980, 163] on icon at bounding box center [984, 164] width 9 height 9
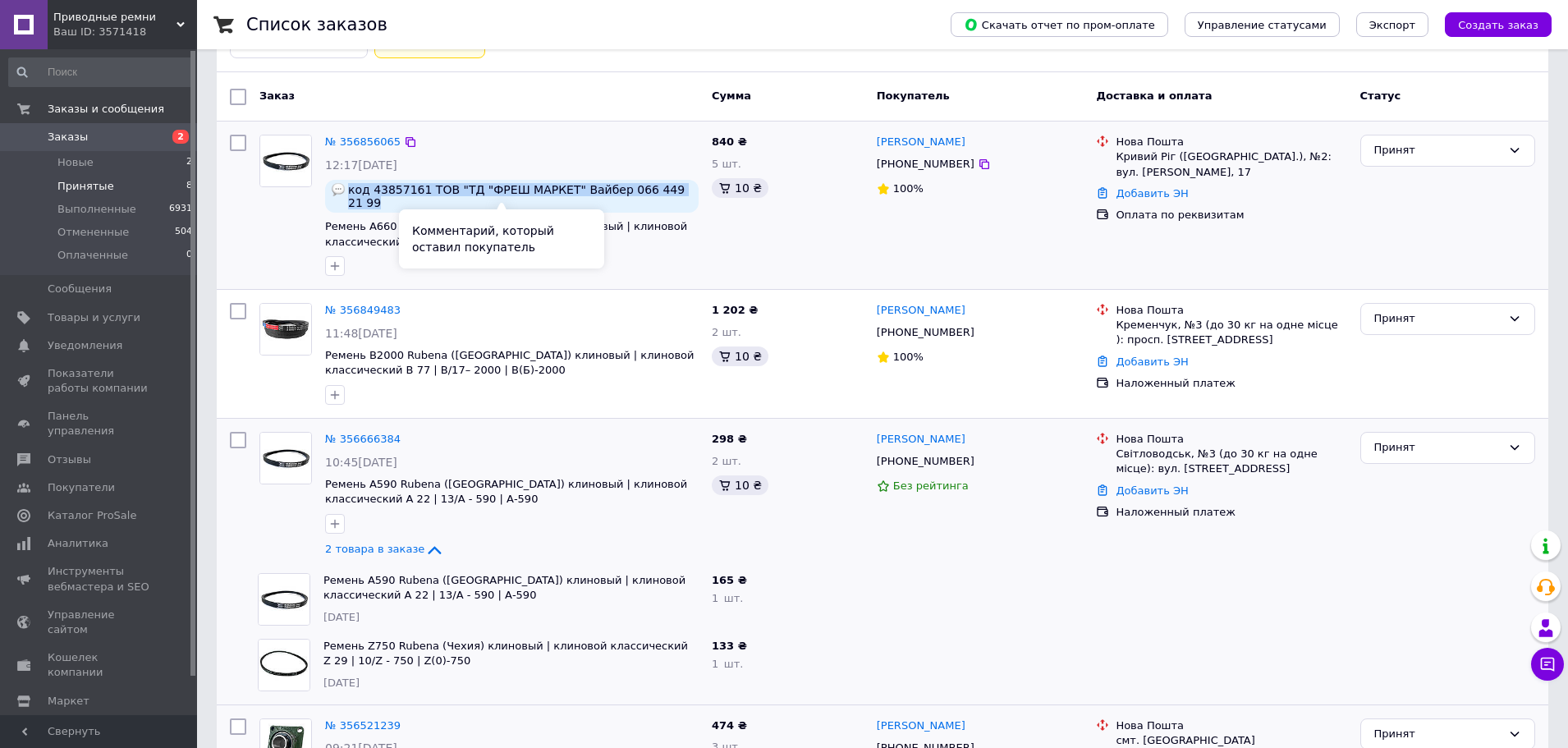
drag, startPoint x: 349, startPoint y: 191, endPoint x: 675, endPoint y: 187, distance: 326.0
click at [675, 187] on div "код 43857161 ТОВ "ТД "ФРЕШ МАРКЕТ" Вайбер 066 449 21 99" at bounding box center [512, 196] width 373 height 33
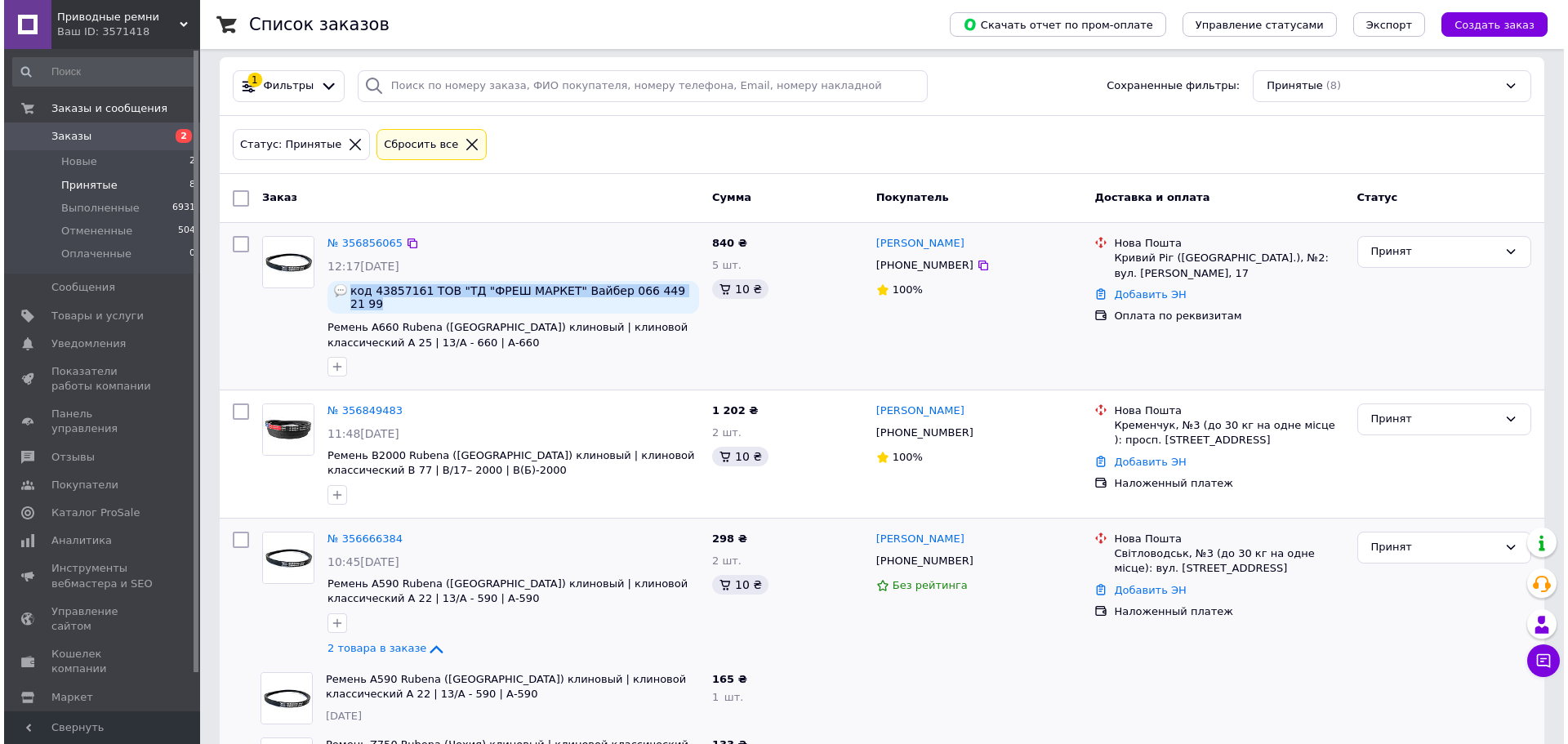
scroll to position [0, 0]
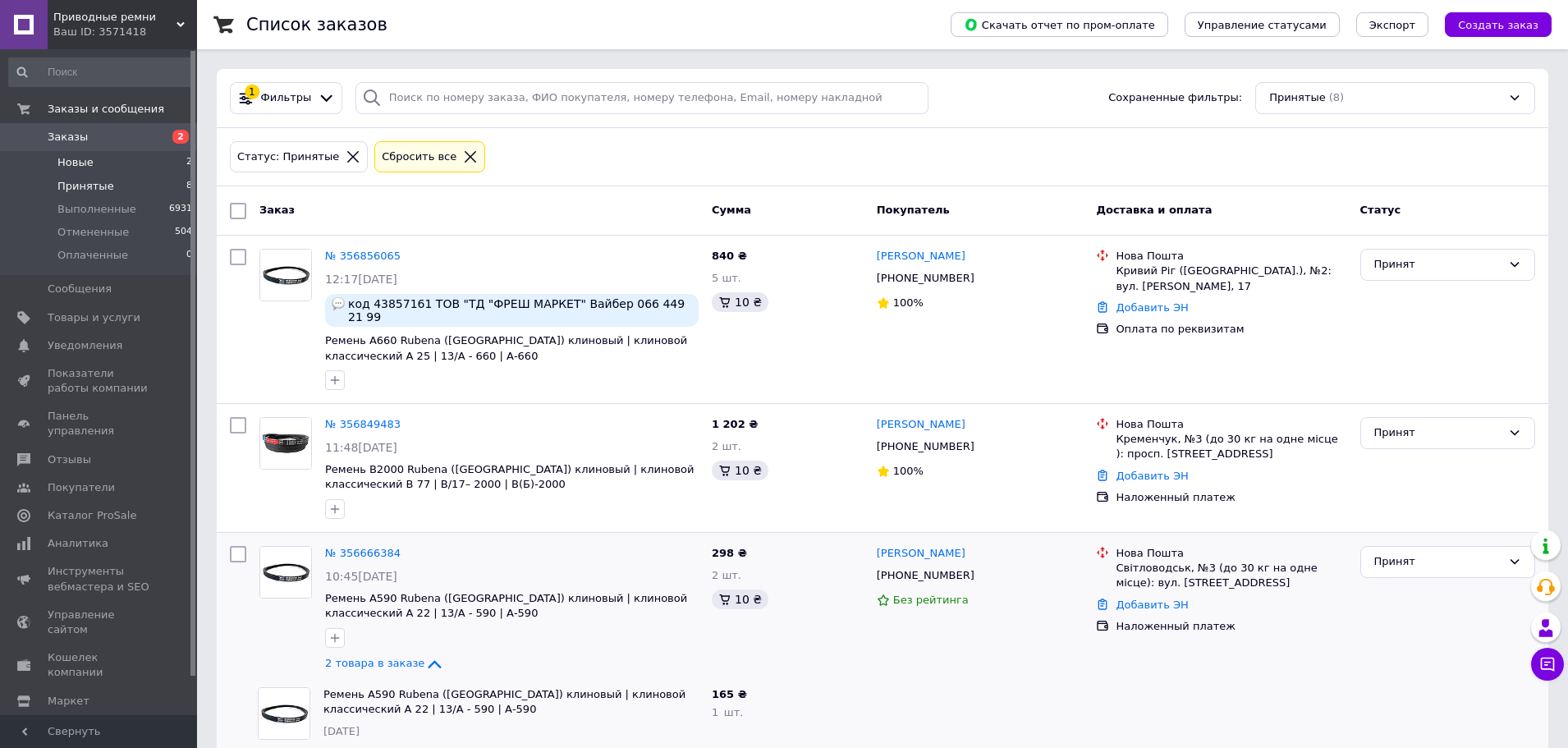
click at [96, 154] on li "Новые 2" at bounding box center [100, 162] width 202 height 23
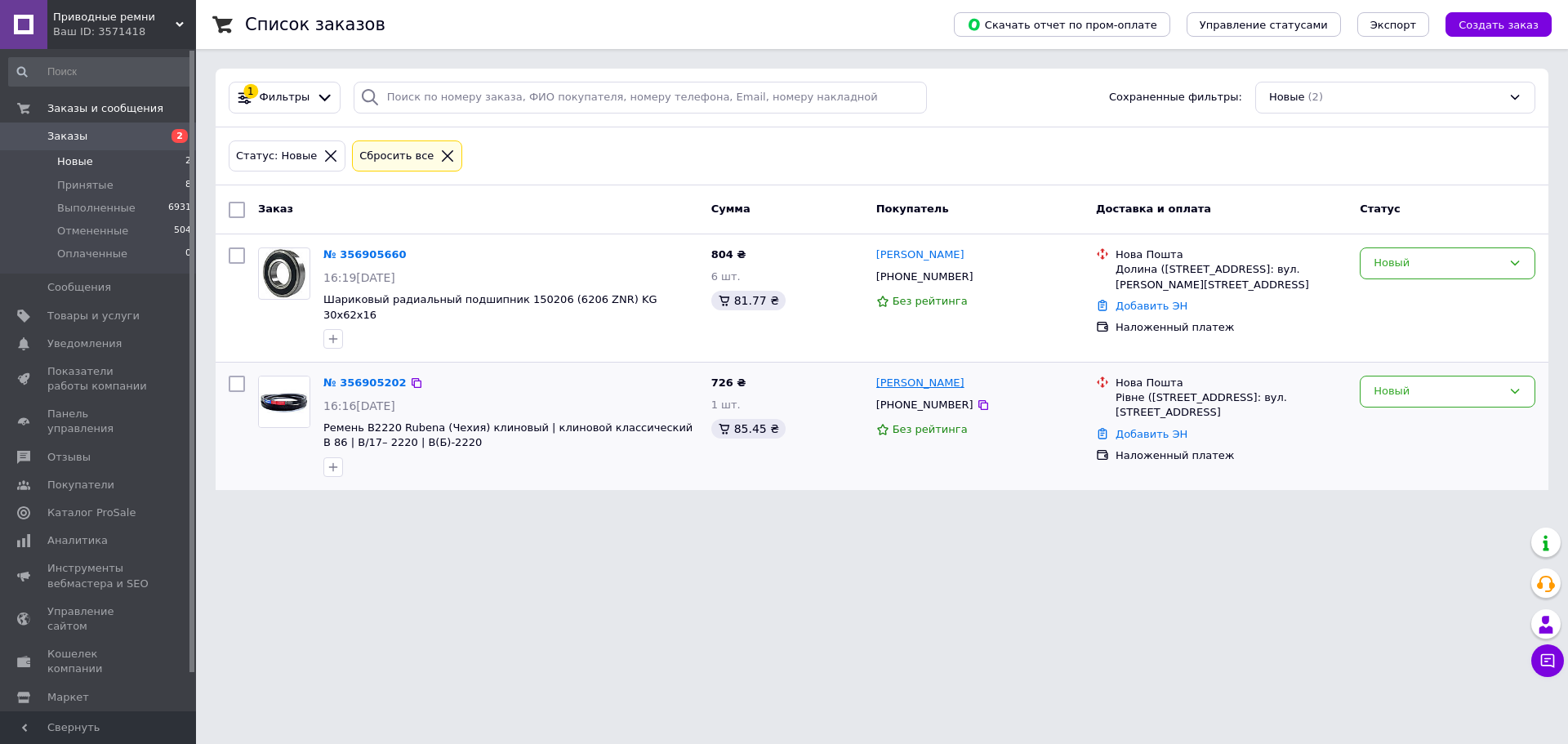
drag, startPoint x: 978, startPoint y: 368, endPoint x: 877, endPoint y: 369, distance: 101.0
click at [877, 374] on div "[PERSON_NAME]" at bounding box center [979, 383] width 210 height 19
click at [978, 400] on icon at bounding box center [983, 405] width 9 height 9
drag, startPoint x: 1117, startPoint y: 382, endPoint x: 1258, endPoint y: 380, distance: 141.0
click at [1258, 390] on div "Рівне ([STREET_ADDRESS]: вул. [STREET_ADDRESS]" at bounding box center [1231, 404] width 231 height 29
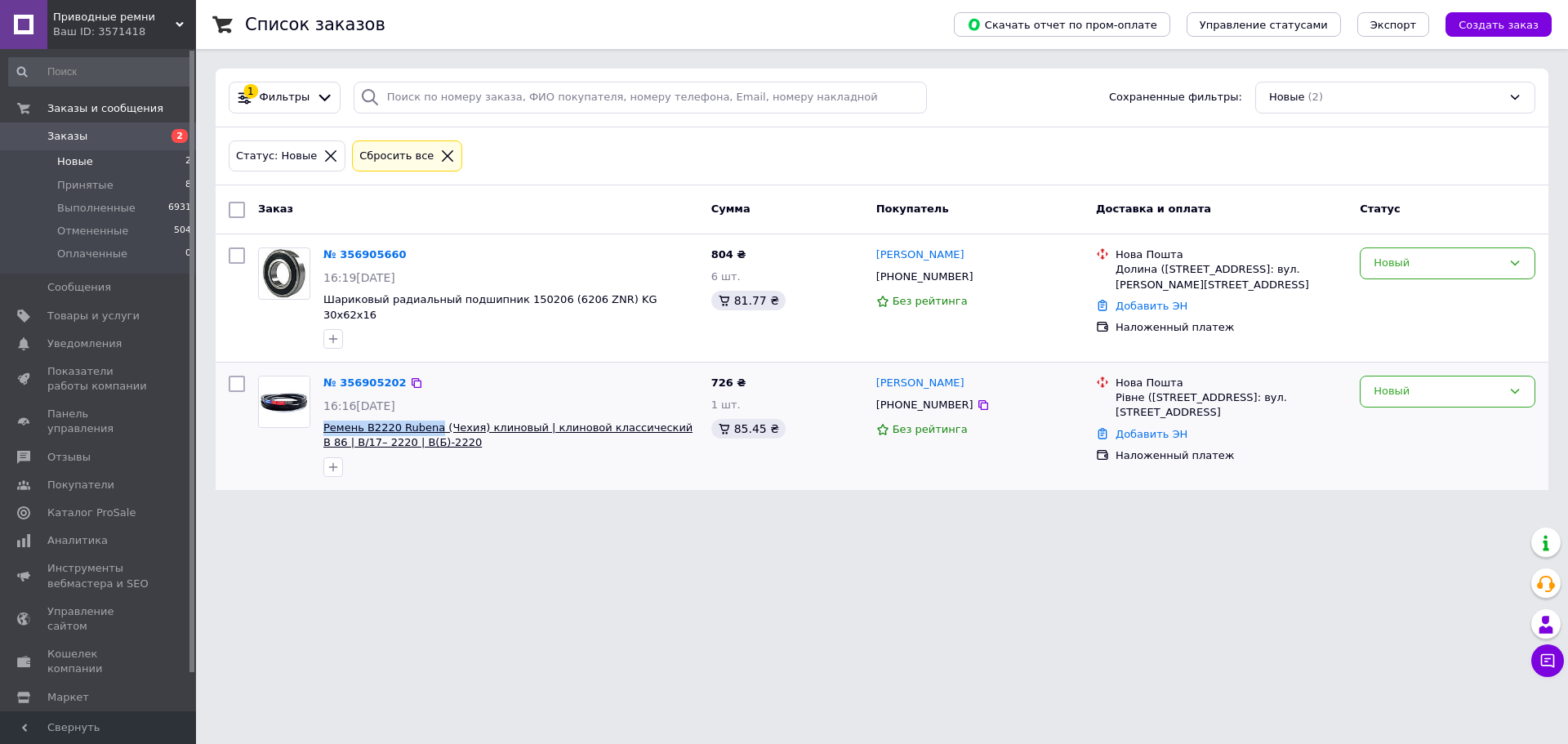
drag, startPoint x: 319, startPoint y: 412, endPoint x: 428, endPoint y: 413, distance: 109.0
click at [428, 413] on div "№ 356905202 16:16, 12.08.2025 Ремень B2220 Rubena (Чехия) клиновый | клиновой к…" at bounding box center [511, 426] width 388 height 114
click at [1432, 384] on div "Новый" at bounding box center [1438, 391] width 128 height 17
click at [1404, 411] on li "Принят" at bounding box center [1447, 426] width 174 height 30
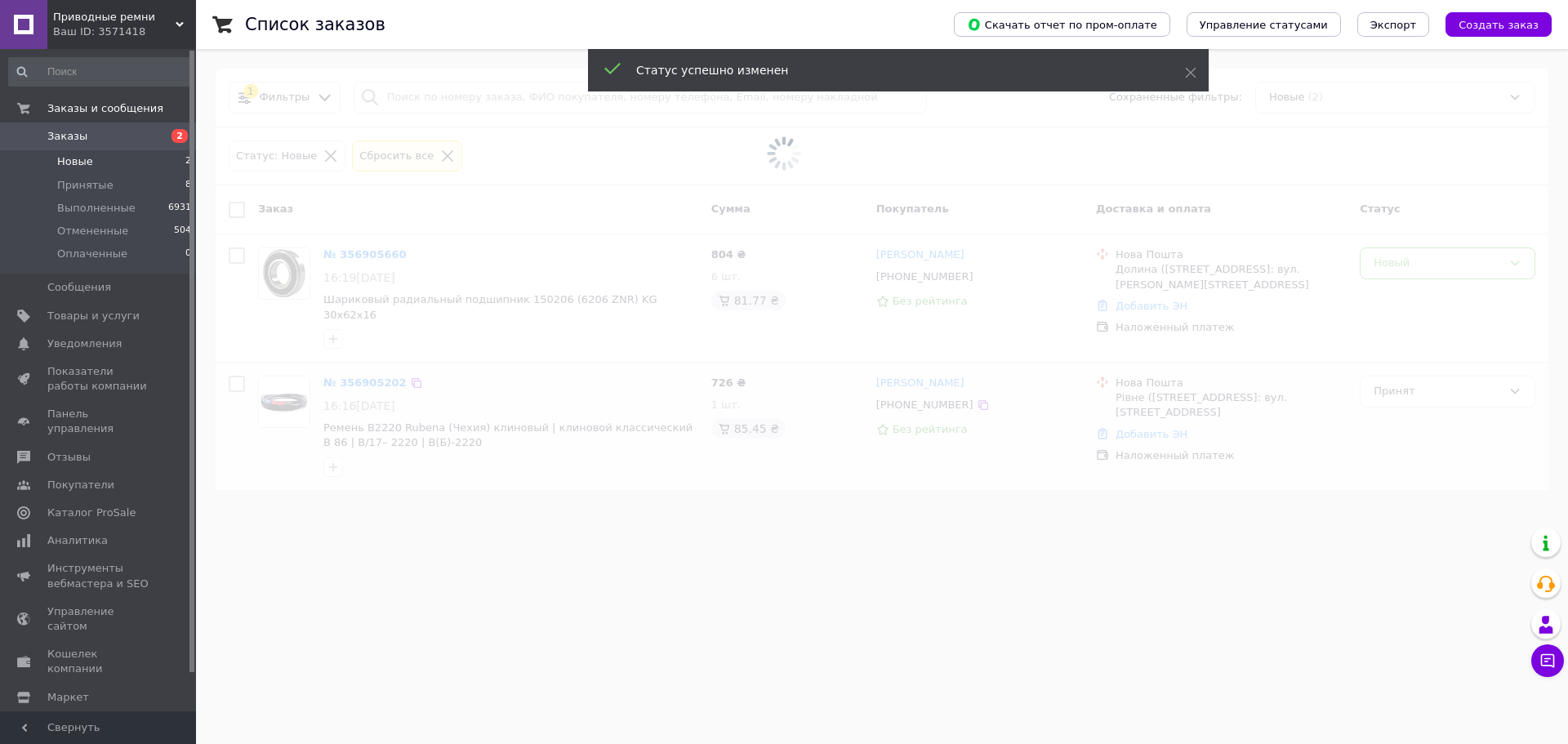
click at [958, 255] on span at bounding box center [784, 154] width 1568 height 307
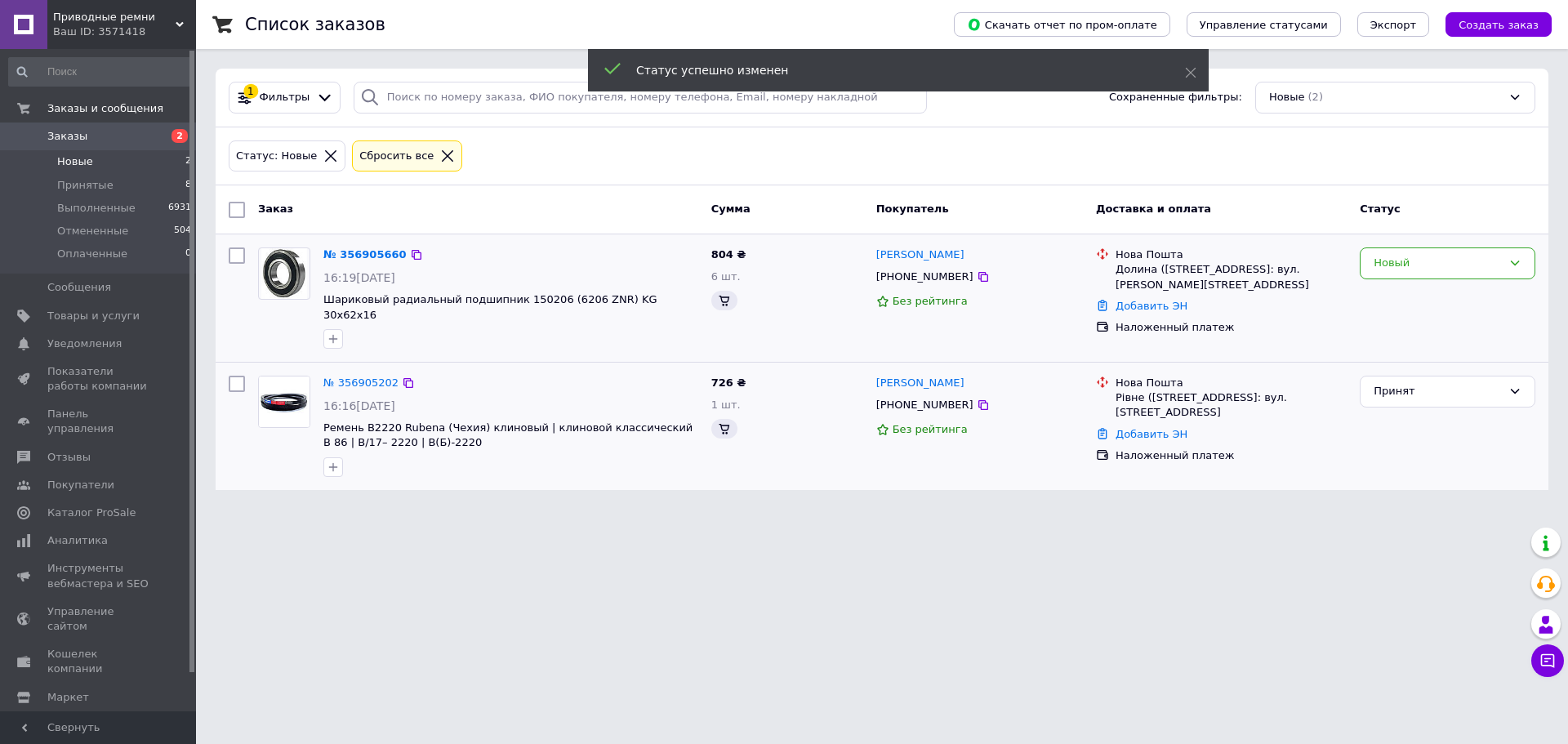
click at [978, 258] on div "[PERSON_NAME]" at bounding box center [979, 255] width 210 height 19
drag, startPoint x: 960, startPoint y: 253, endPoint x: 879, endPoint y: 260, distance: 81.3
click at [879, 260] on div "[PERSON_NAME]" at bounding box center [979, 255] width 210 height 19
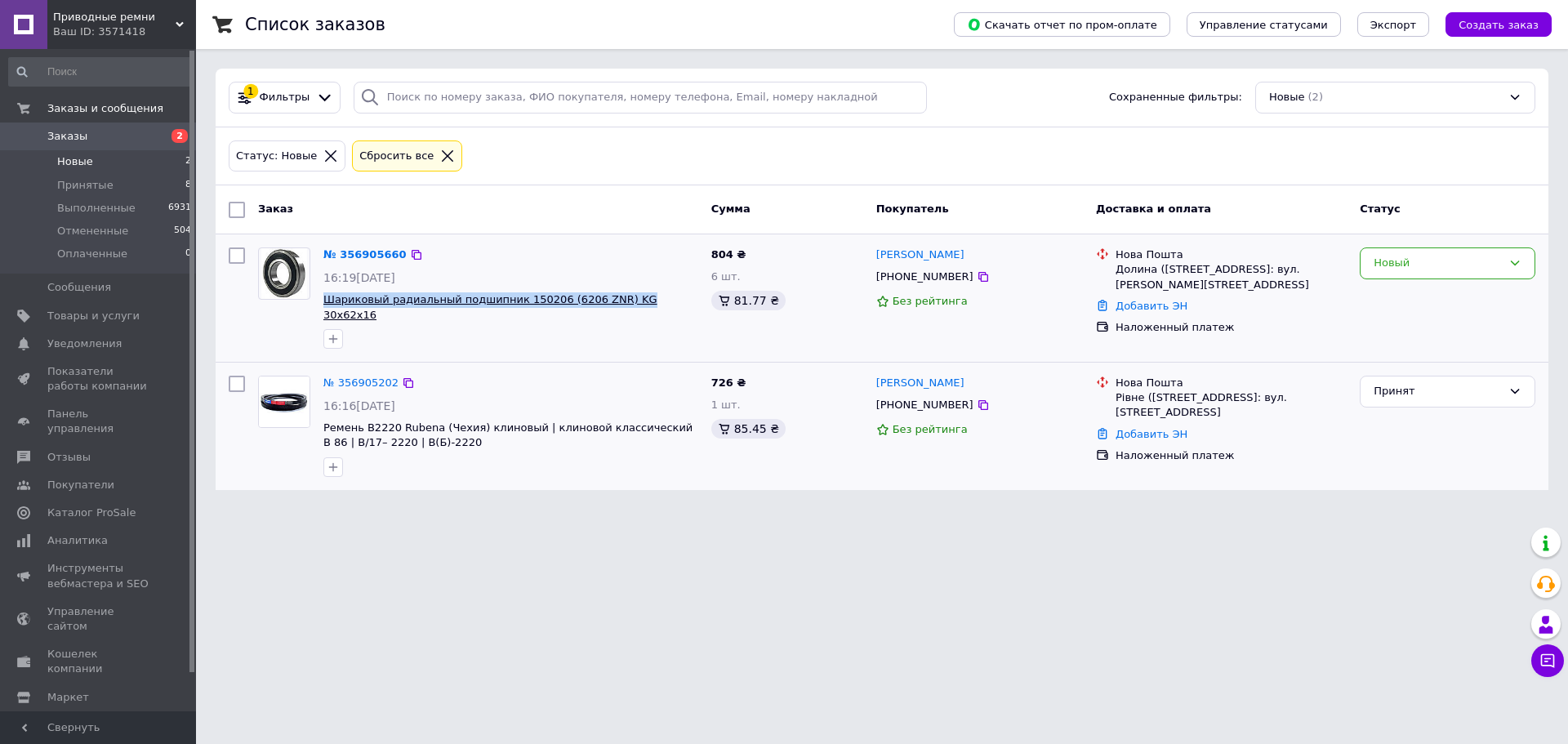
drag, startPoint x: 320, startPoint y: 299, endPoint x: 610, endPoint y: 303, distance: 290.0
click at [610, 303] on div "№ 356905660 16:19, 12.08.2025 Шариковый радиальный подшипник 150206 (6206 ZNR) …" at bounding box center [511, 298] width 388 height 114
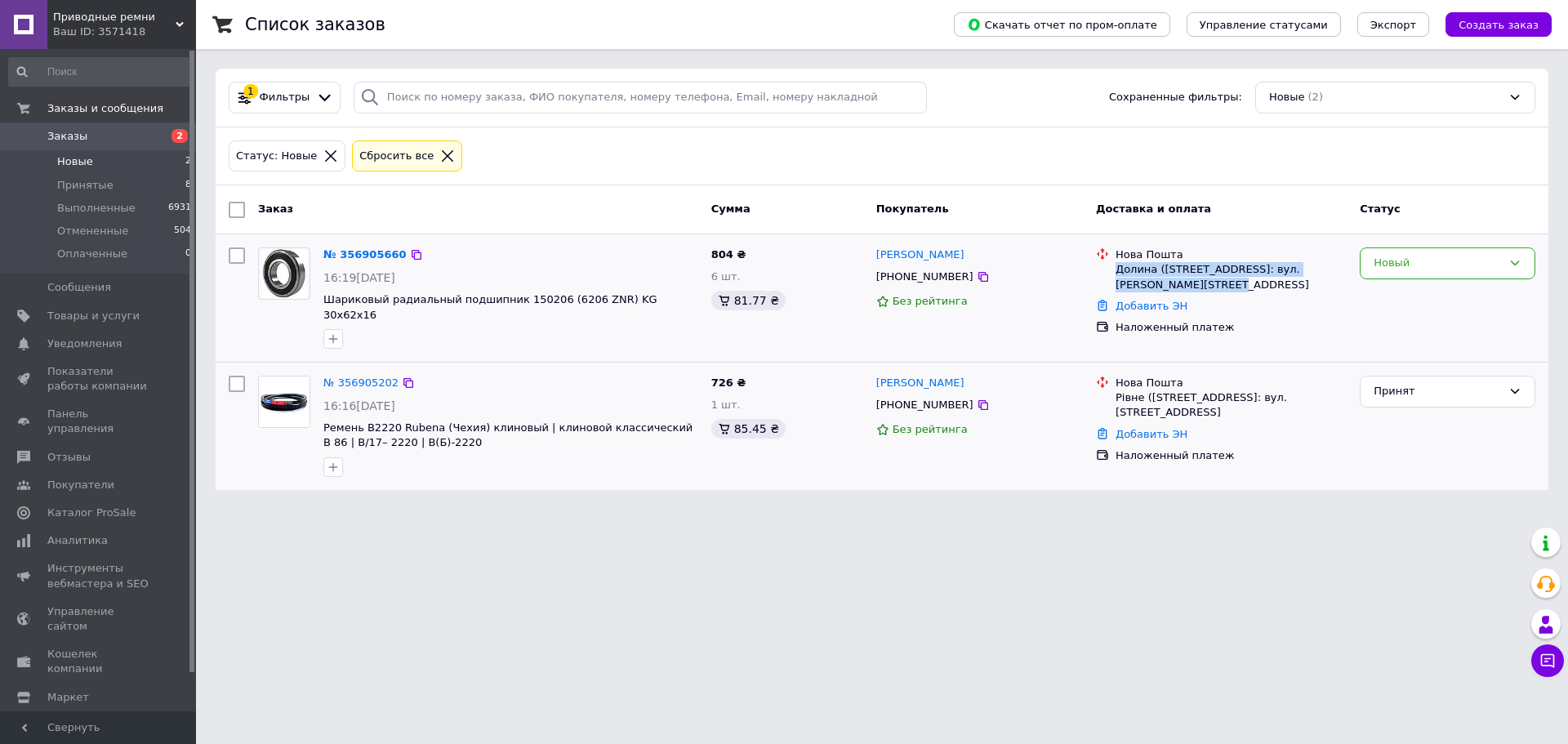
drag, startPoint x: 1117, startPoint y: 270, endPoint x: 1149, endPoint y: 284, distance: 34.9
click at [1149, 284] on div "Долина ([STREET_ADDRESS]: вул. [PERSON_NAME][STREET_ADDRESS]" at bounding box center [1231, 276] width 231 height 29
click at [1379, 262] on div "Новый" at bounding box center [1438, 263] width 128 height 17
click at [1370, 300] on li "Принят" at bounding box center [1447, 298] width 174 height 30
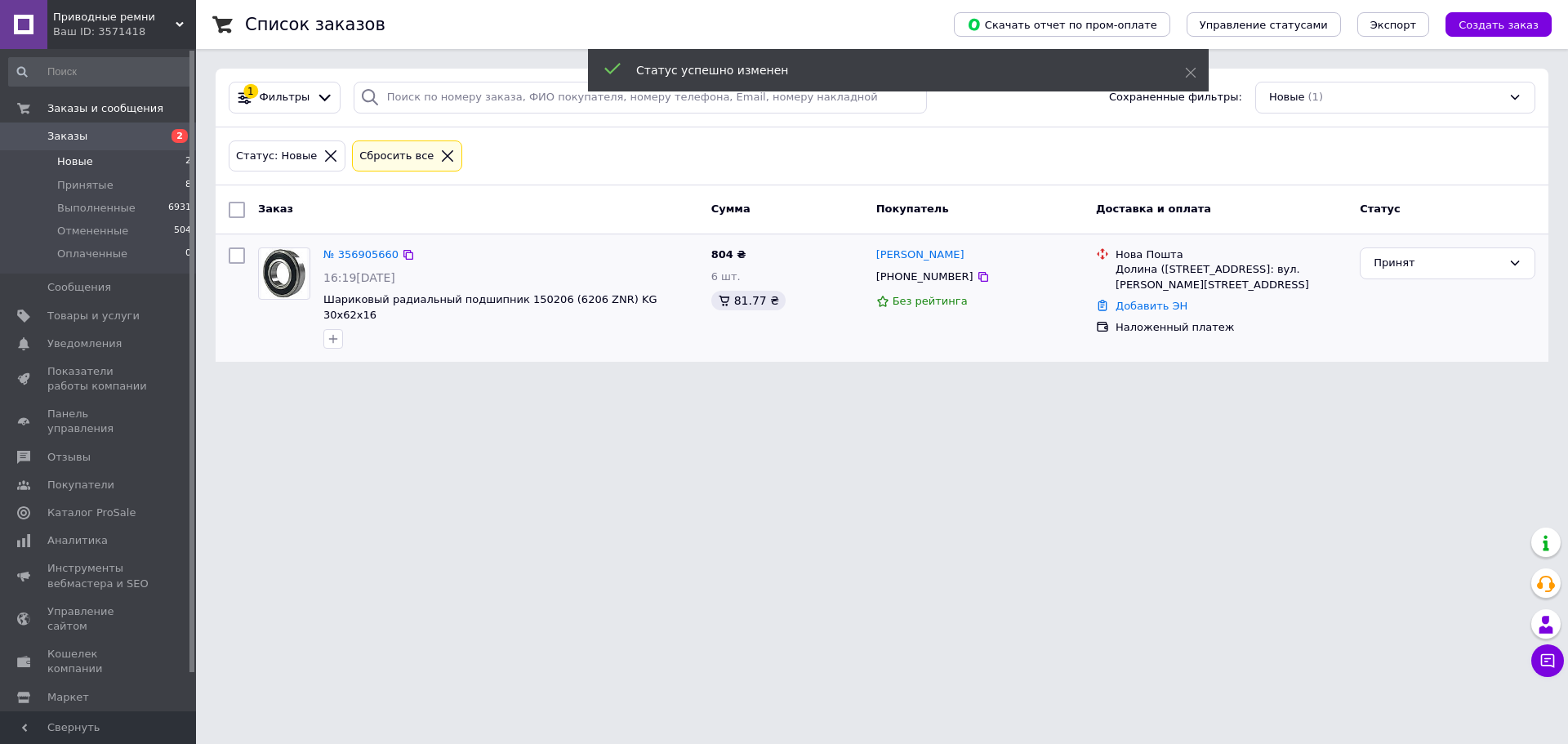
click at [874, 381] on html "Приводные ремни Ваш ID: 3571418 Сайт Приводные ремни Кабинет покупателя Провери…" at bounding box center [784, 190] width 1568 height 381
click at [106, 181] on li "Принятые 8" at bounding box center [100, 186] width 201 height 23
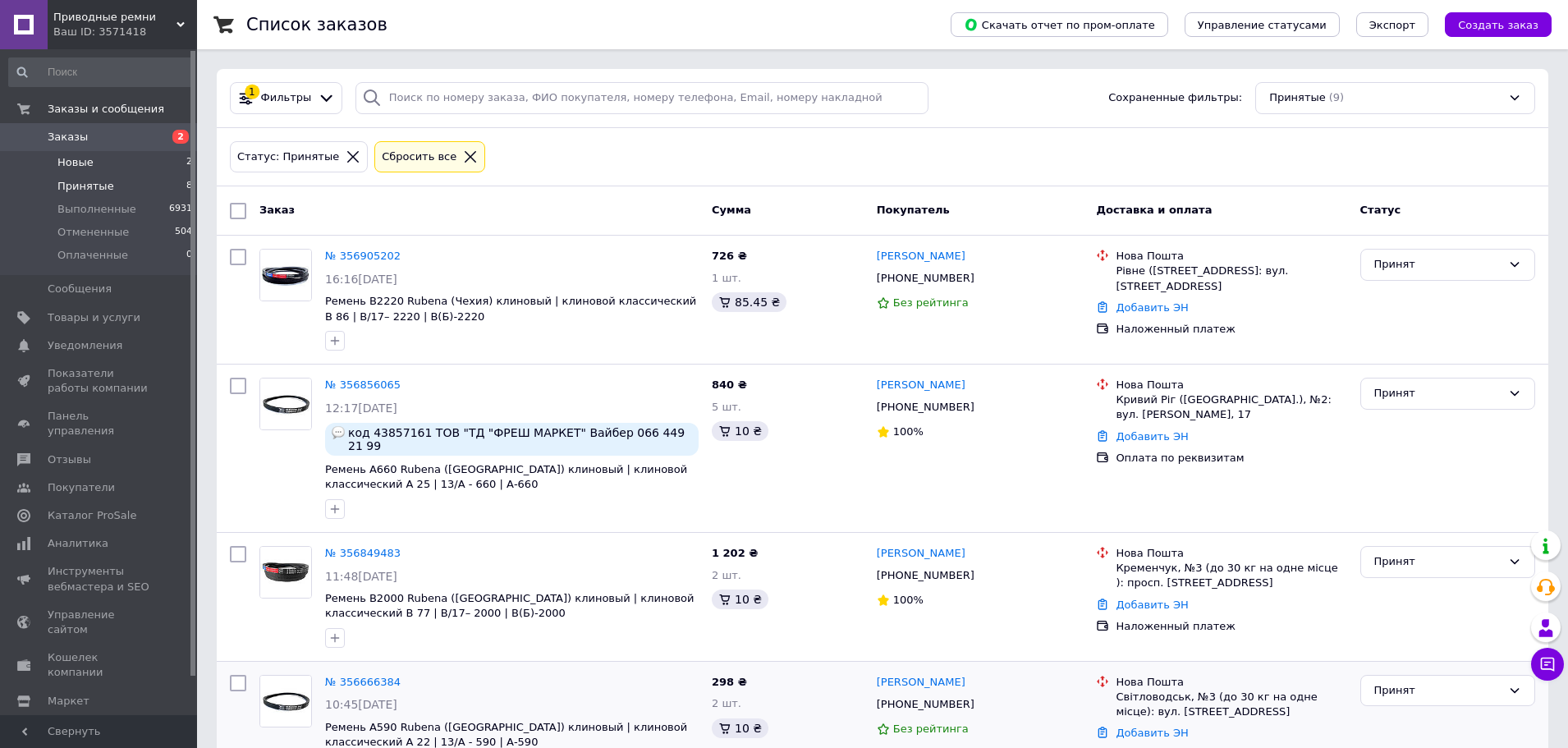
click at [89, 172] on li "Новые 2" at bounding box center [100, 162] width 202 height 23
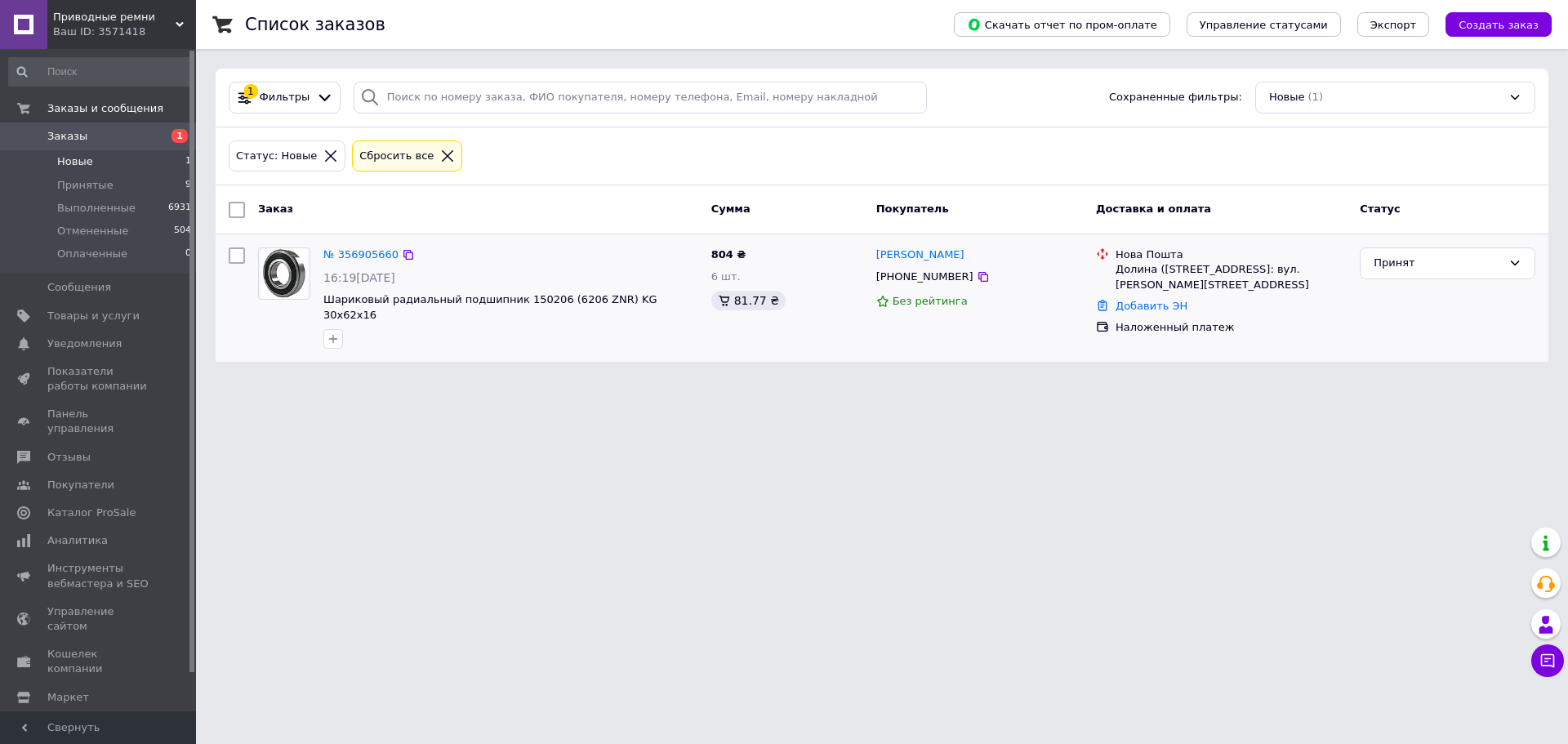
click at [971, 280] on div "[PHONE_NUMBER]" at bounding box center [979, 276] width 210 height 18
click at [977, 278] on icon at bounding box center [984, 277] width 13 height 13
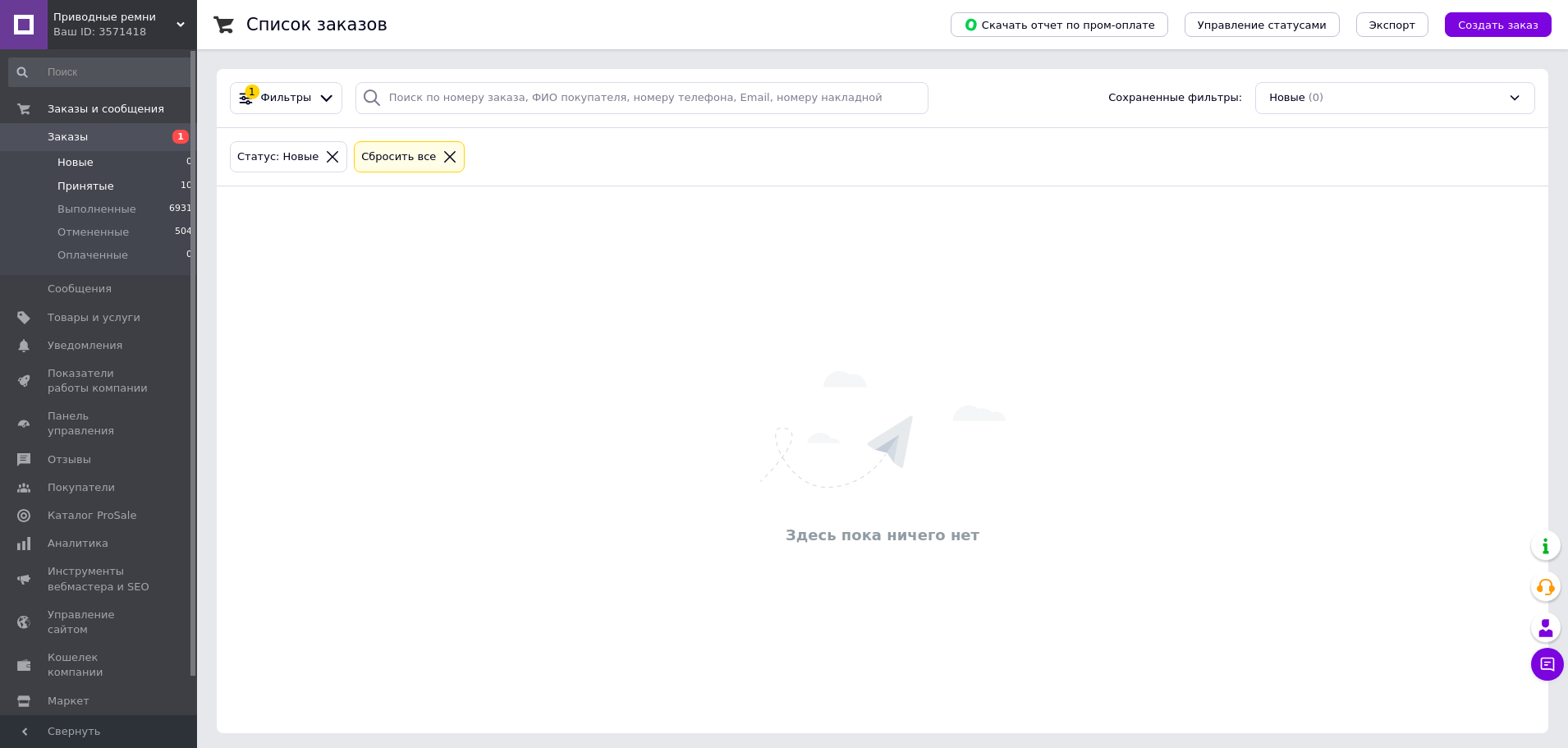
click at [94, 187] on span "Принятые" at bounding box center [86, 187] width 57 height 15
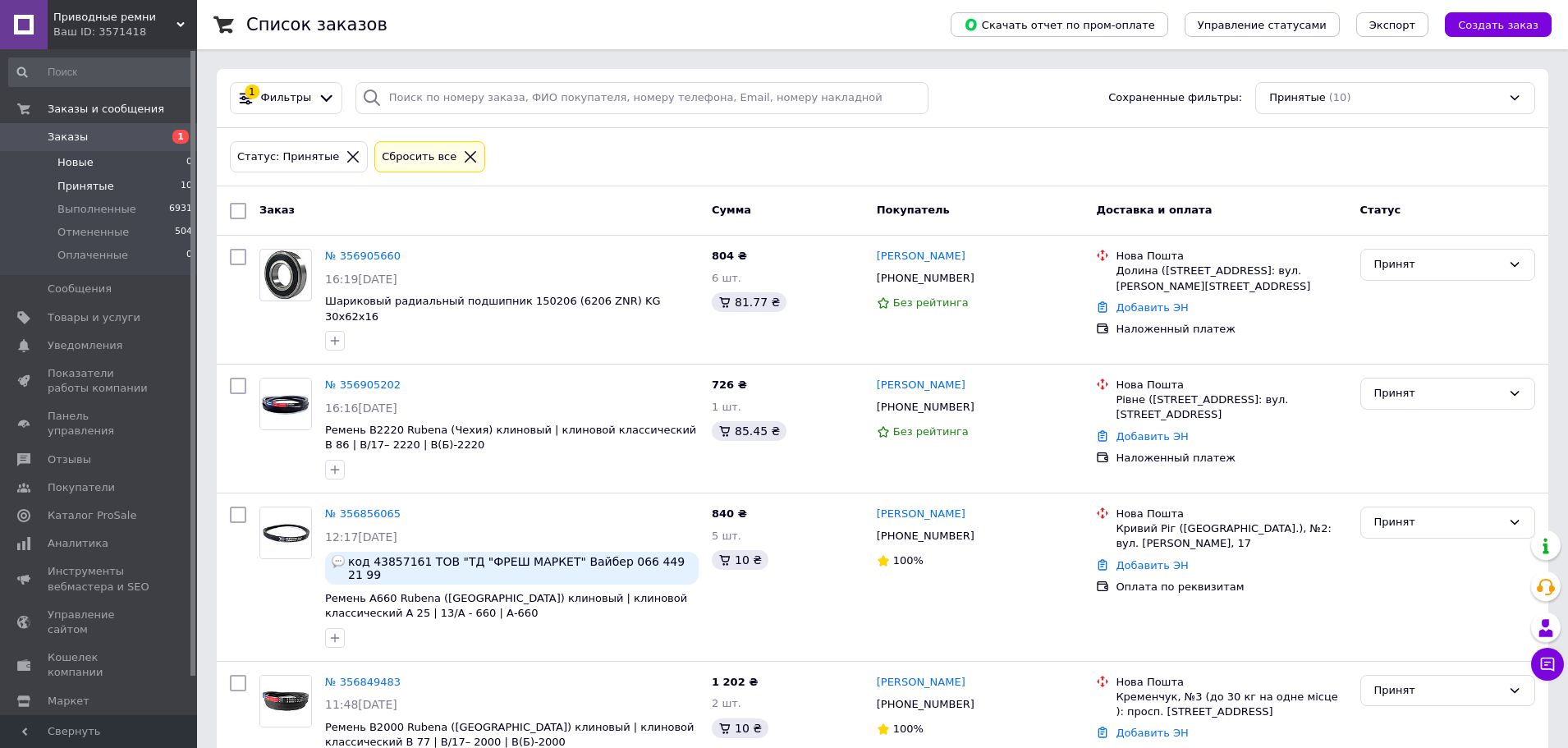
click at [83, 163] on span "Новые" at bounding box center [76, 163] width 36 height 15
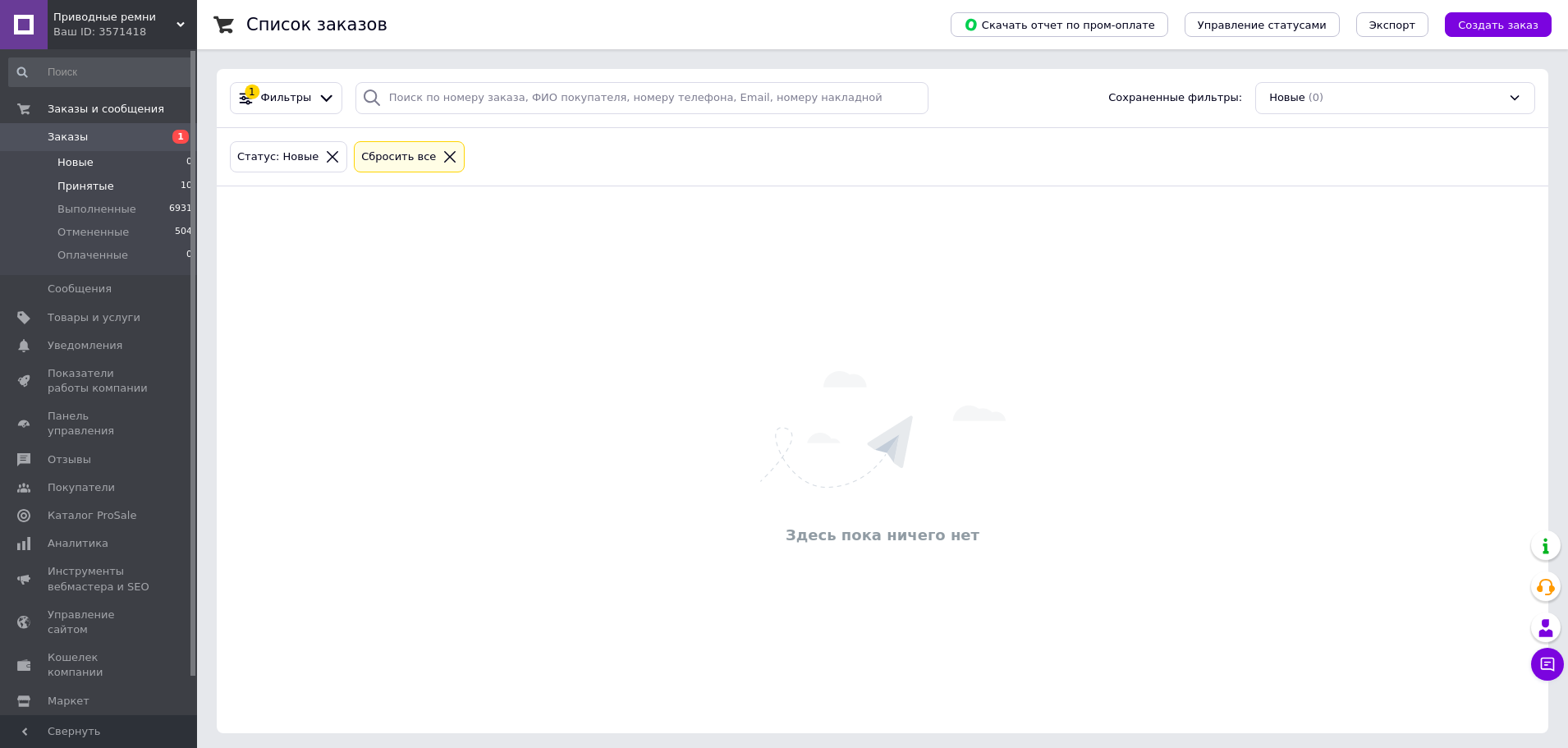
click at [108, 190] on li "Принятые 10" at bounding box center [100, 187] width 202 height 23
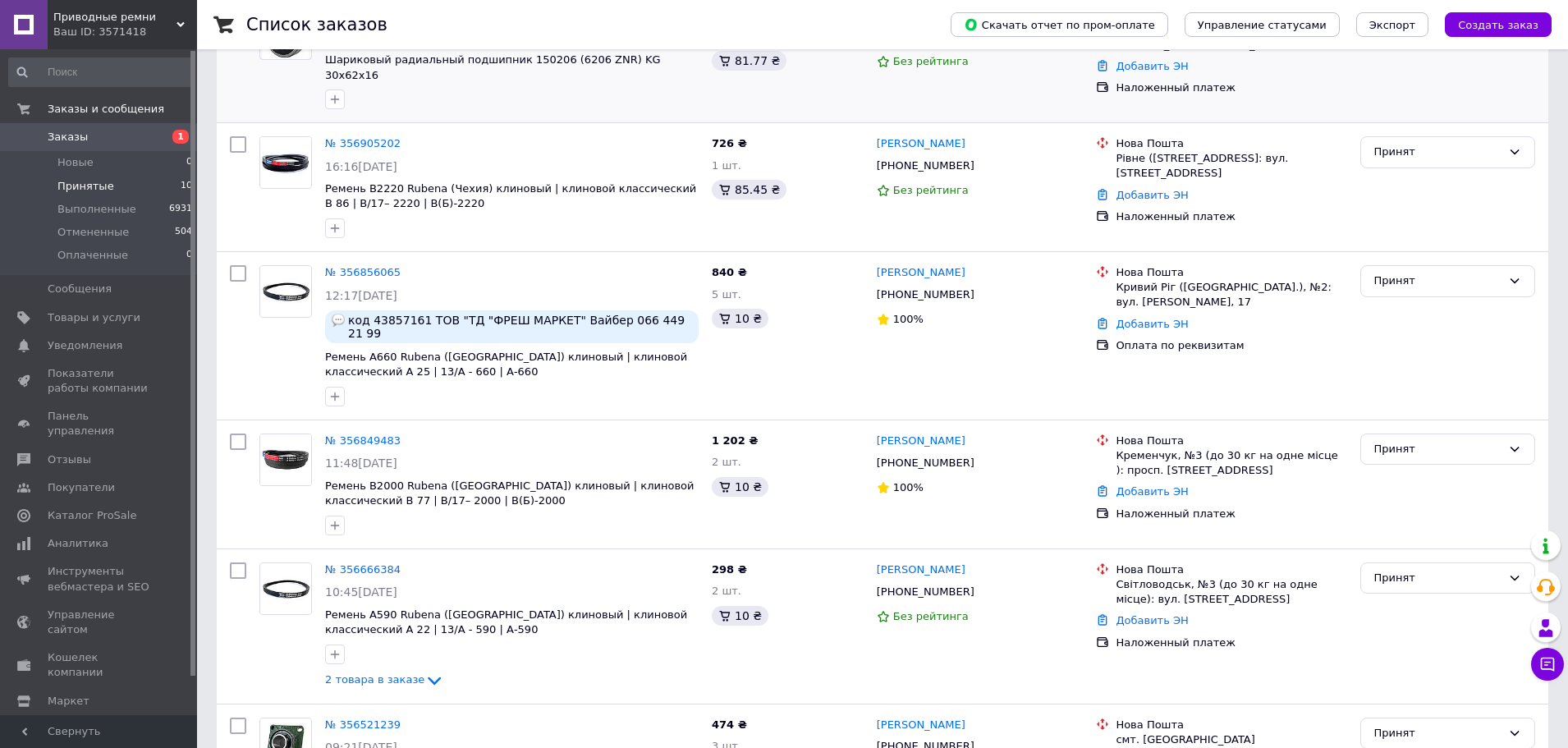
scroll to position [246, 0]
